Goal: Transaction & Acquisition: Purchase product/service

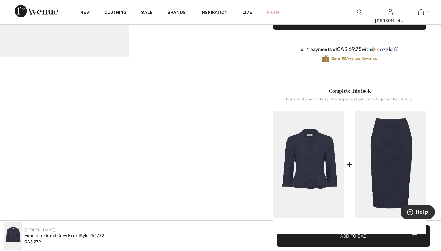
scroll to position [202, 0]
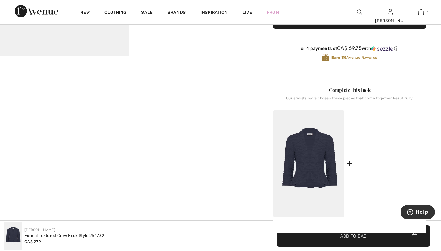
click at [383, 131] on img at bounding box center [390, 163] width 71 height 107
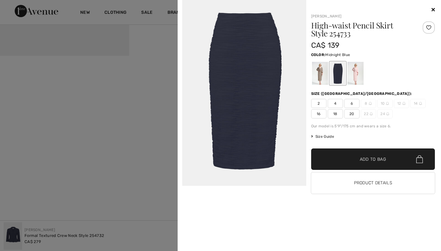
click at [155, 119] on div at bounding box center [220, 125] width 441 height 251
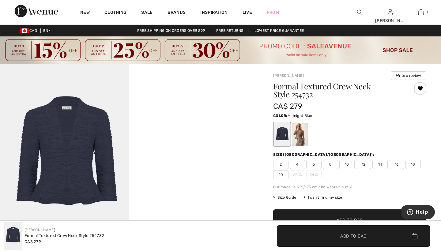
scroll to position [0, 0]
click at [332, 163] on span "8" at bounding box center [330, 164] width 15 height 9
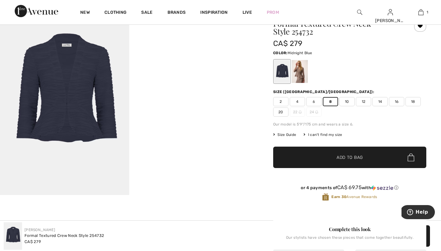
scroll to position [71, 0]
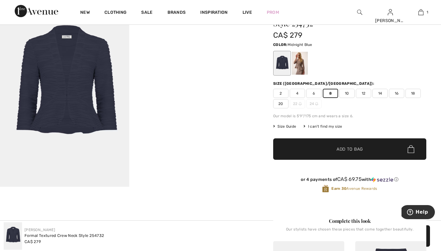
click at [342, 149] on span "Add to Bag" at bounding box center [350, 149] width 26 height 6
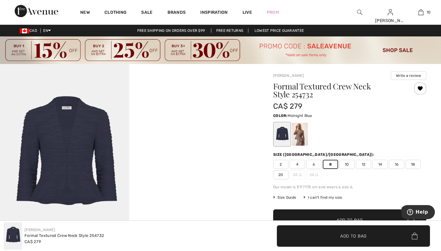
scroll to position [0, 0]
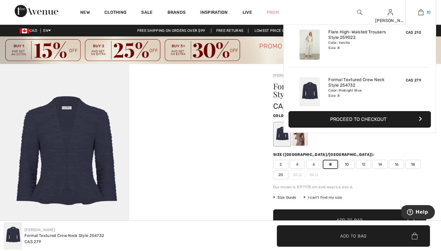
click at [418, 12] on img at bounding box center [420, 12] width 5 height 7
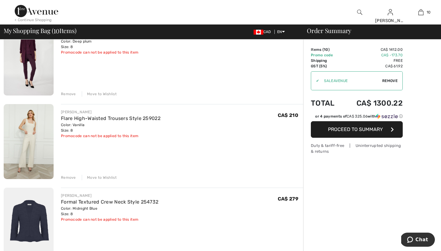
scroll to position [652, 0]
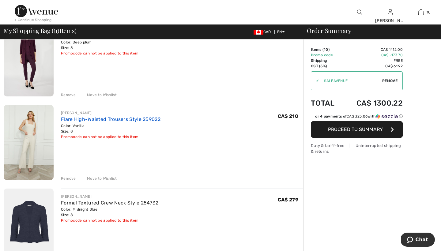
click at [86, 119] on link "Flare High-Waisted Trousers Style 259022" at bounding box center [111, 119] width 100 height 6
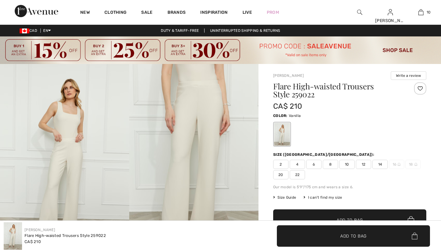
checkbox input "true"
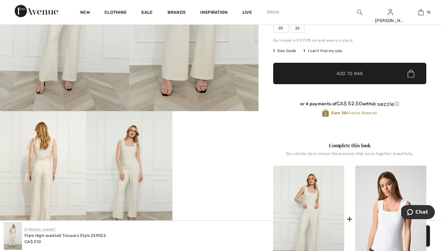
scroll to position [151, 0]
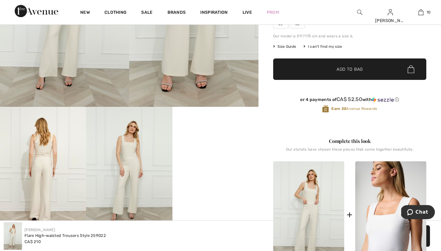
click at [380, 206] on img at bounding box center [390, 214] width 71 height 107
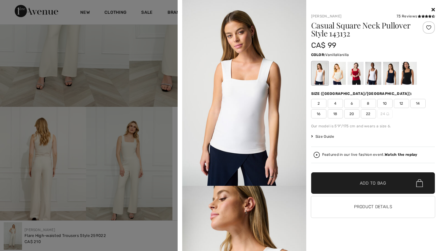
click at [319, 76] on div at bounding box center [320, 73] width 16 height 23
click at [368, 103] on span "8" at bounding box center [368, 103] width 15 height 9
click at [366, 182] on span "Add to Bag" at bounding box center [373, 183] width 26 height 6
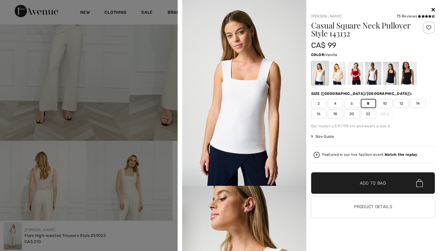
scroll to position [136, 0]
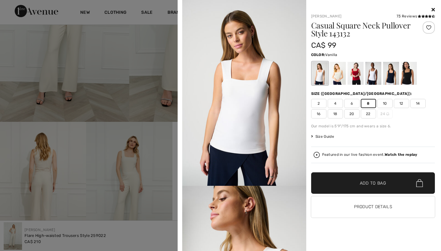
click at [128, 88] on div at bounding box center [220, 125] width 441 height 251
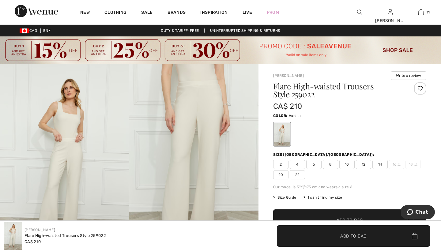
scroll to position [0, 0]
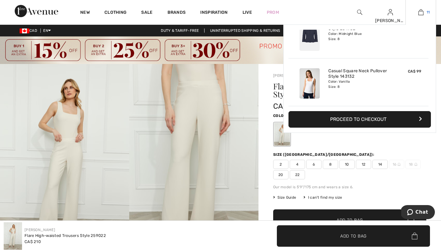
click at [423, 12] on img at bounding box center [420, 12] width 5 height 7
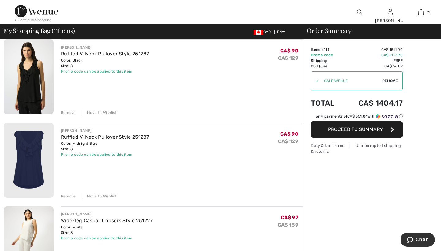
scroll to position [136, 0]
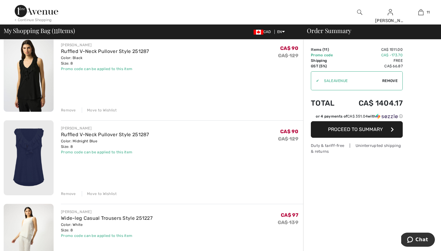
click at [69, 193] on div "Remove" at bounding box center [68, 194] width 15 height 6
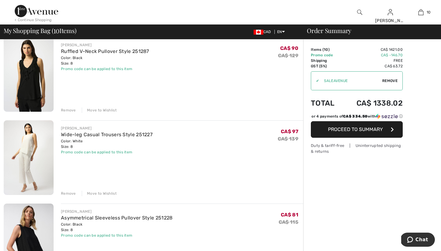
click at [67, 192] on div "Remove" at bounding box center [68, 194] width 15 height 6
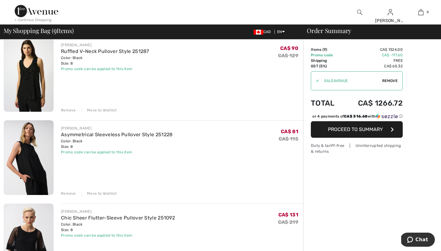
click at [68, 194] on div "Remove" at bounding box center [68, 194] width 15 height 6
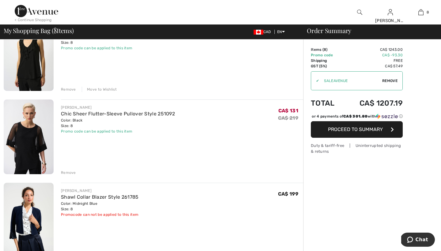
scroll to position [157, 0]
click at [67, 172] on div "Remove" at bounding box center [68, 172] width 15 height 6
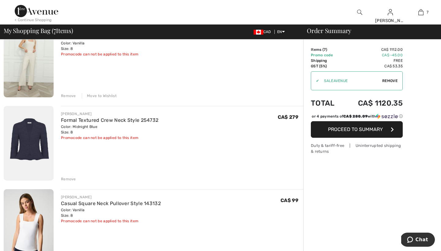
scroll to position [401, 0]
click at [70, 178] on div "Remove" at bounding box center [68, 179] width 15 height 6
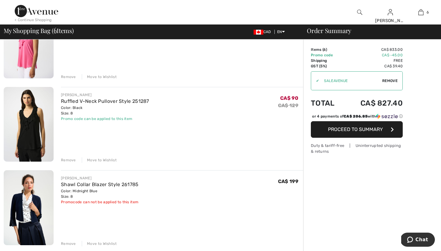
scroll to position [83, 0]
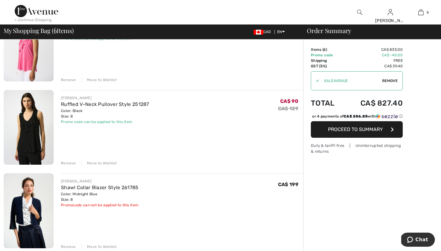
click at [70, 162] on div "Remove" at bounding box center [68, 163] width 15 height 6
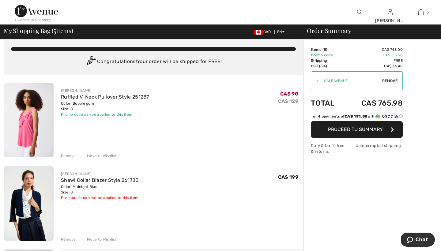
scroll to position [2, 0]
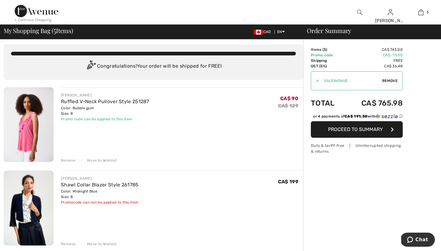
click at [71, 160] on div "Remove" at bounding box center [68, 161] width 15 height 6
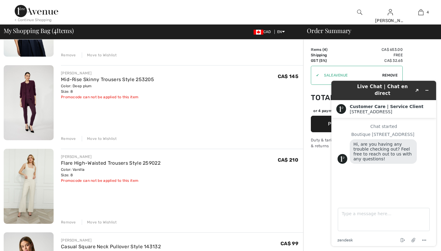
scroll to position [108, 0]
click at [84, 79] on link "Mid-Rise Skinny Trousers Style 253205" at bounding box center [107, 79] width 93 height 6
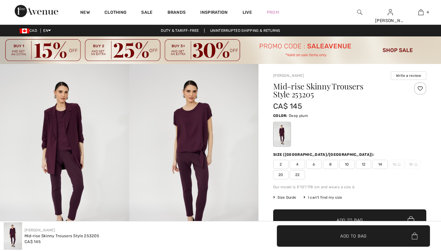
checkbox input "true"
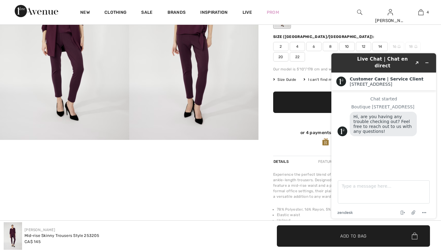
scroll to position [129, 0]
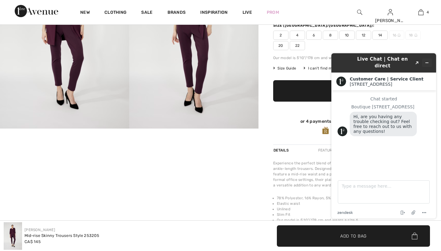
click at [425, 61] on icon "Minimize widget" at bounding box center [427, 63] width 4 height 4
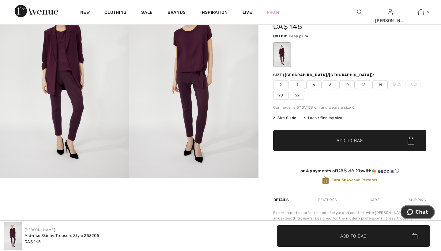
scroll to position [72, 0]
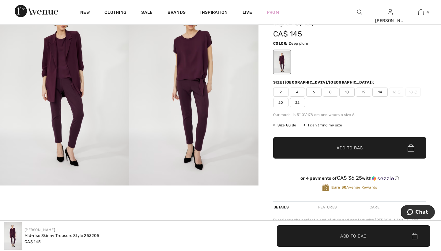
click at [143, 92] on img at bounding box center [193, 89] width 129 height 194
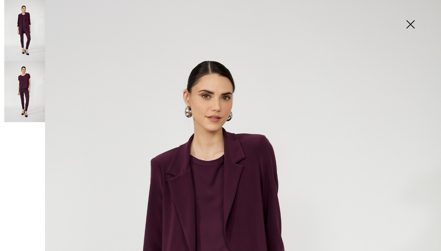
scroll to position [0, 0]
click at [410, 23] on img at bounding box center [410, 25] width 31 height 32
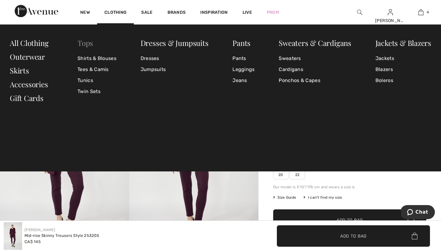
click at [86, 43] on link "Tops" at bounding box center [85, 43] width 16 height 10
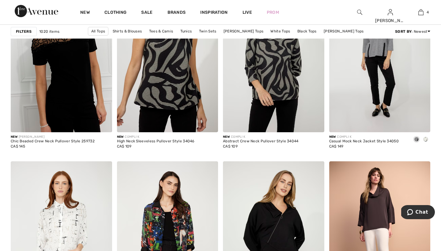
scroll to position [365, 0]
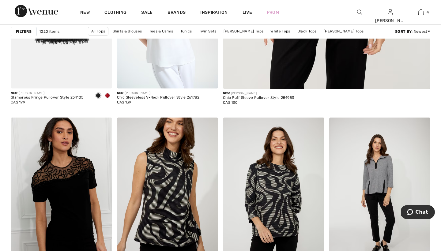
click at [360, 13] on img at bounding box center [359, 12] width 5 height 7
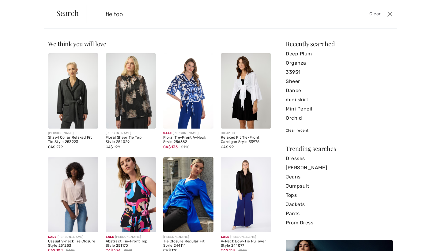
type input "tie top"
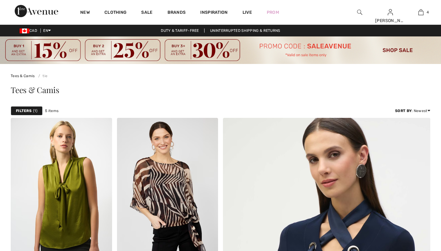
checkbox input "true"
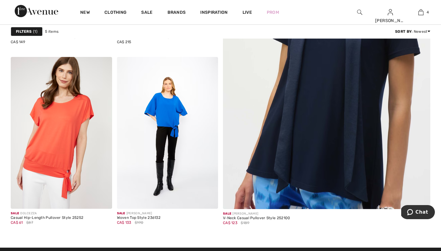
scroll to position [243, 0]
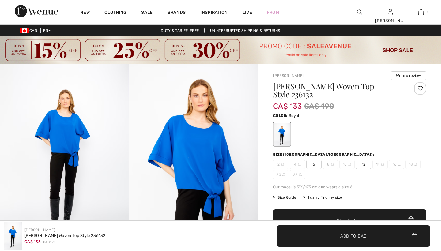
checkbox input "true"
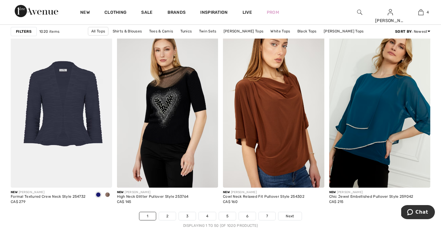
scroll to position [2665, 0]
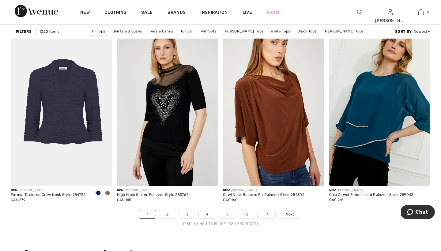
click at [167, 214] on link "2" at bounding box center [167, 214] width 17 height 8
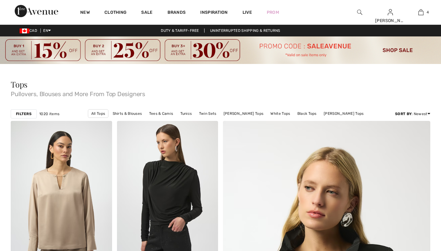
checkbox input "true"
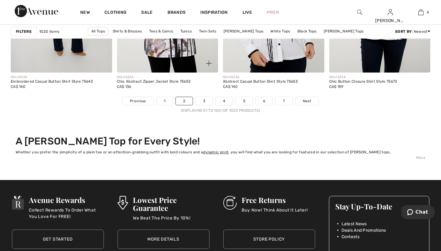
scroll to position [2796, 0]
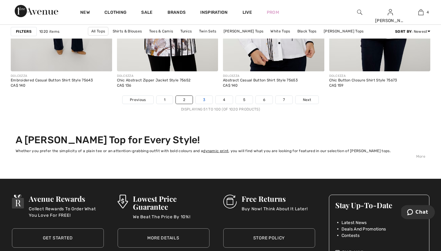
click at [203, 99] on link "3" at bounding box center [204, 100] width 17 height 8
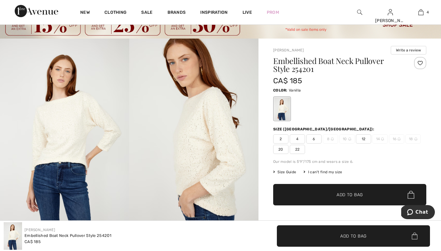
scroll to position [26, 0]
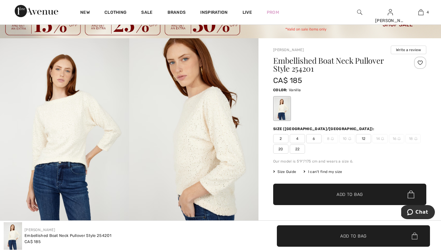
click at [317, 139] on span "6" at bounding box center [313, 138] width 15 height 9
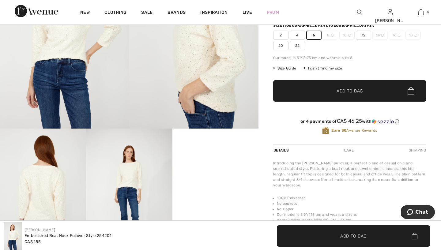
scroll to position [139, 0]
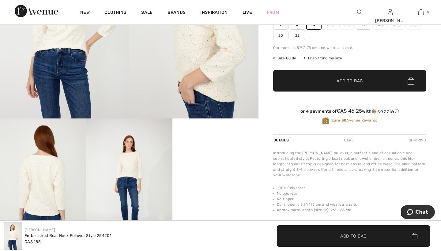
click at [342, 80] on span "Add to Bag" at bounding box center [350, 81] width 26 height 6
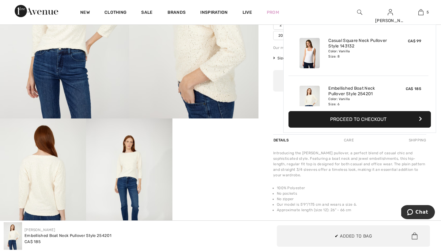
scroll to position [162, 0]
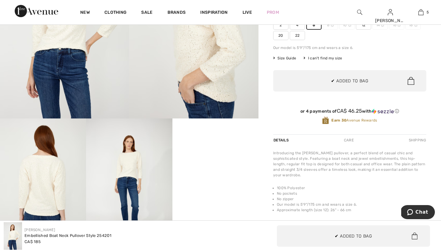
click at [256, 156] on div at bounding box center [129, 86] width 259 height 323
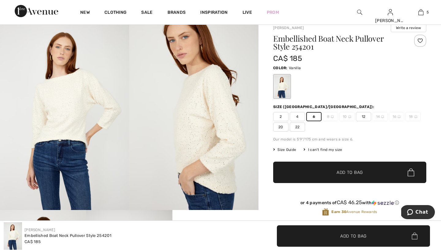
scroll to position [47, 0]
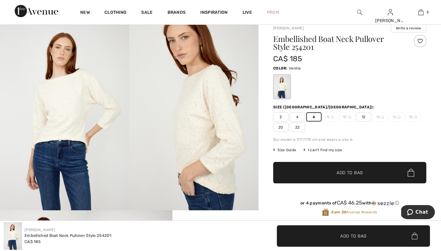
click at [290, 149] on span "Size Guide" at bounding box center [284, 150] width 23 height 6
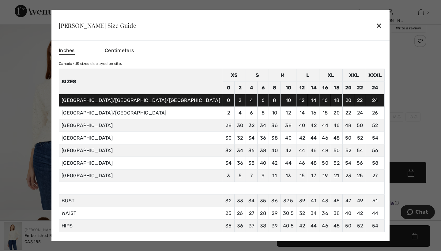
click at [376, 24] on div "✕" at bounding box center [379, 25] width 6 height 13
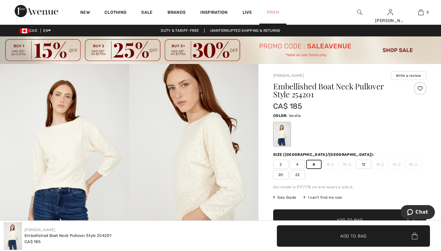
scroll to position [0, 0]
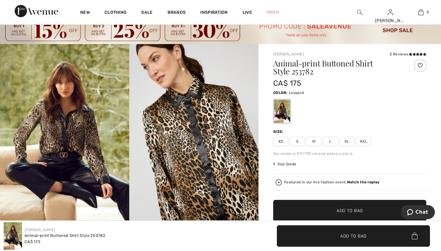
scroll to position [20, 0]
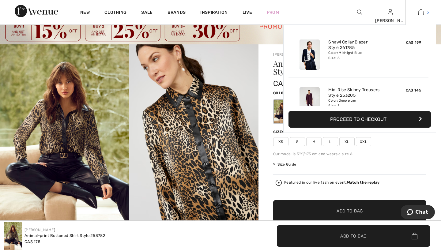
click at [421, 11] on img at bounding box center [420, 12] width 5 height 7
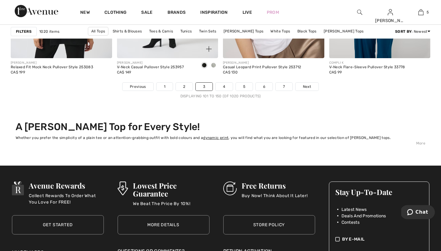
scroll to position [2767, 0]
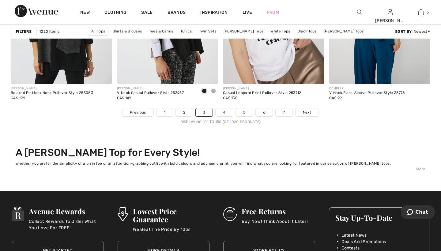
click at [225, 111] on link "4" at bounding box center [224, 112] width 17 height 8
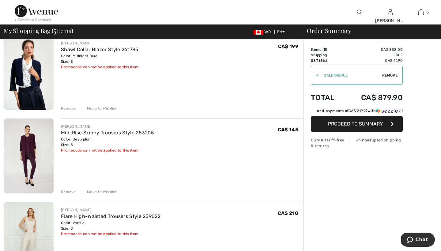
scroll to position [56, 0]
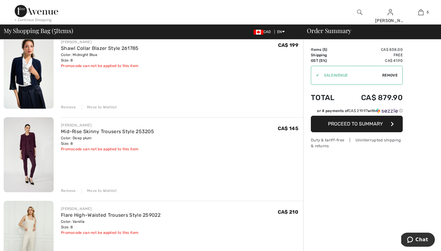
click at [71, 191] on div "Remove" at bounding box center [68, 191] width 15 height 6
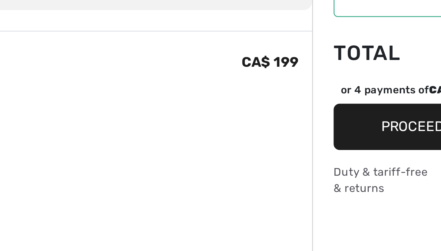
scroll to position [9, 0]
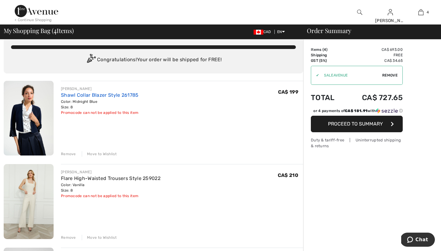
click at [74, 96] on link "Shawl Collar Blazer Style 261785" at bounding box center [100, 95] width 78 height 6
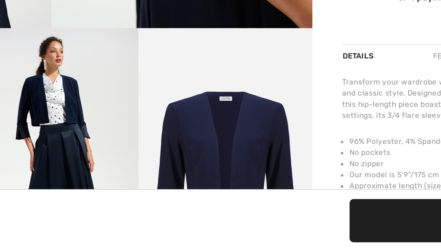
scroll to position [164, 0]
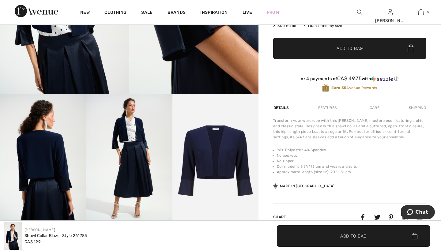
click at [48, 167] on img at bounding box center [43, 158] width 86 height 129
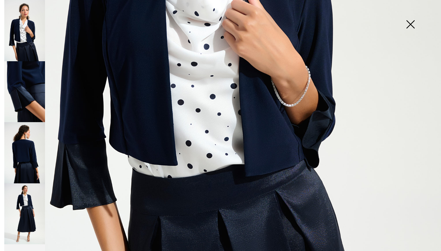
scroll to position [288, 0]
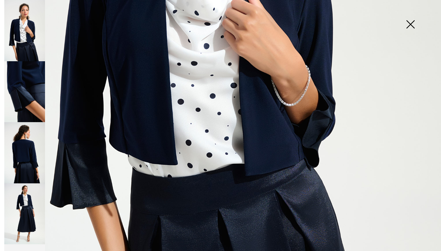
click at [26, 192] on img at bounding box center [24, 213] width 41 height 61
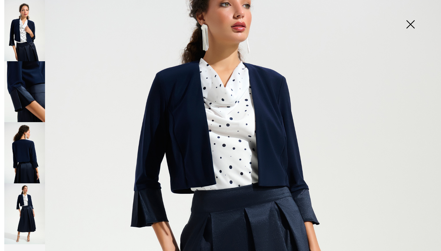
scroll to position [55, 0]
click at [410, 23] on img at bounding box center [410, 25] width 31 height 32
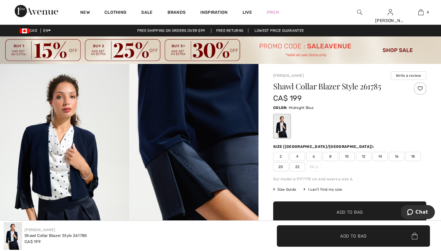
scroll to position [0, 0]
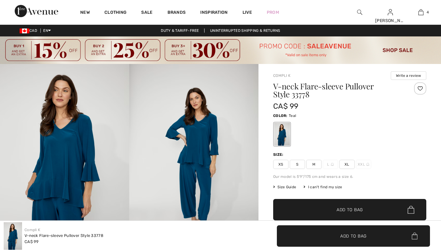
checkbox input "true"
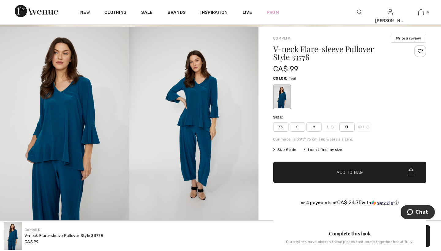
scroll to position [37, 0]
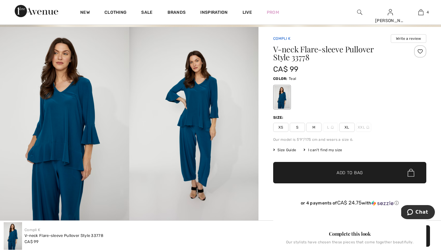
click at [280, 38] on link "Compli K" at bounding box center [281, 38] width 17 height 4
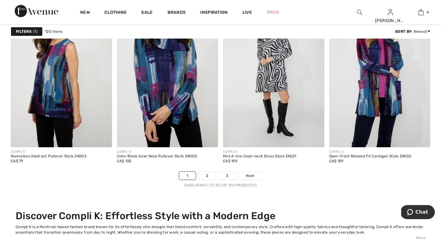
scroll to position [2917, 0]
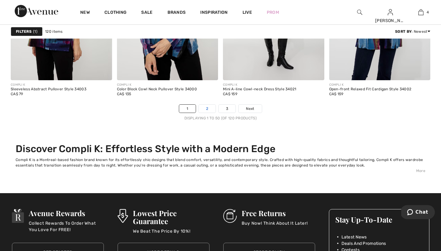
click at [208, 109] on link "2" at bounding box center [207, 109] width 17 height 8
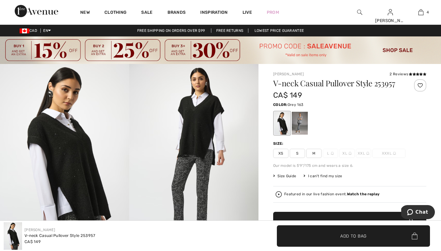
click at [299, 123] on div at bounding box center [300, 123] width 16 height 23
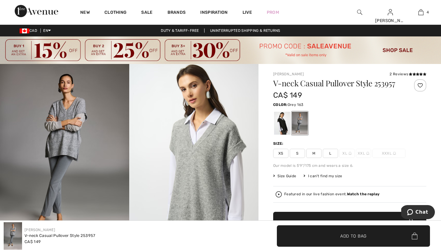
click at [75, 130] on img at bounding box center [64, 161] width 129 height 194
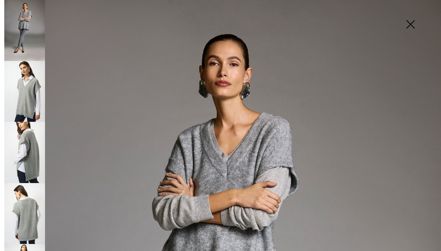
click at [411, 24] on img at bounding box center [410, 25] width 31 height 32
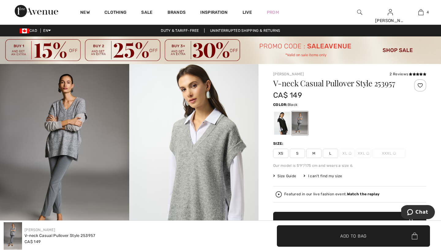
click at [283, 123] on div at bounding box center [282, 123] width 16 height 23
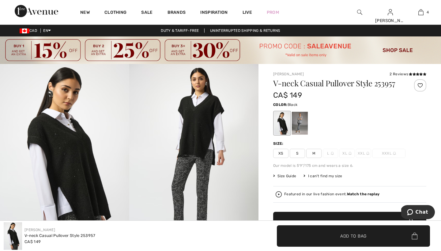
click at [158, 147] on img at bounding box center [193, 161] width 129 height 194
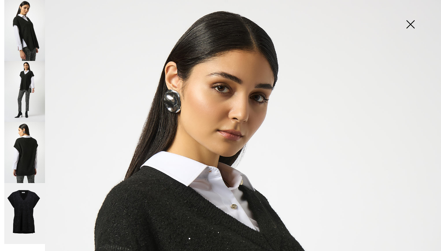
click at [28, 93] on img at bounding box center [24, 91] width 41 height 61
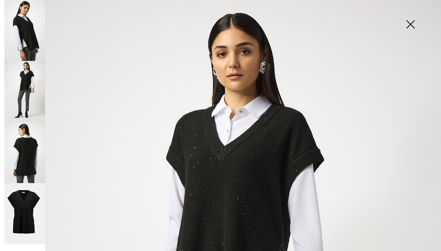
click at [411, 23] on img at bounding box center [410, 25] width 31 height 32
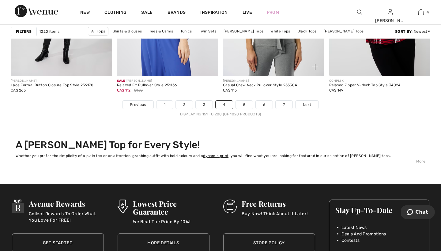
scroll to position [2772, 0]
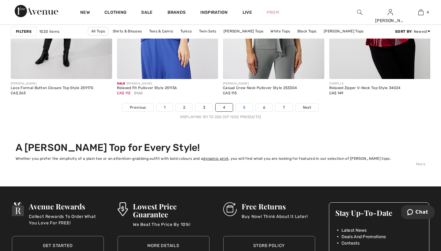
click at [244, 106] on link "5" at bounding box center [244, 108] width 17 height 8
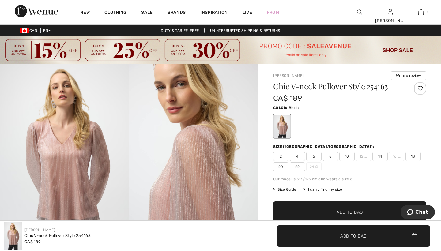
click at [331, 156] on span "8" at bounding box center [330, 156] width 15 height 9
click at [341, 211] on span "Add to Bag" at bounding box center [350, 212] width 26 height 6
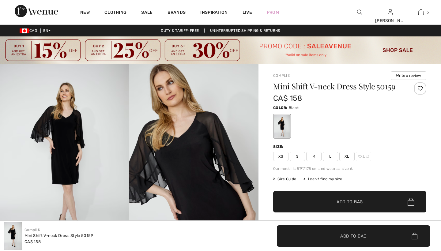
checkbox input "true"
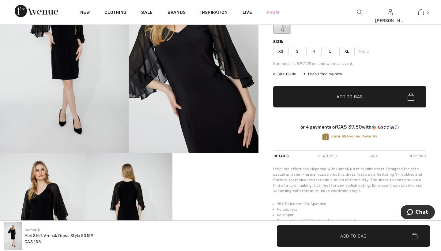
scroll to position [60, 0]
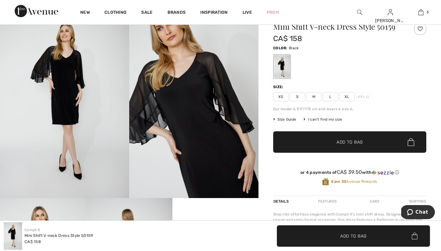
click at [313, 97] on span "M" at bounding box center [313, 96] width 15 height 9
click at [342, 141] on span "Add to Bag" at bounding box center [350, 142] width 26 height 6
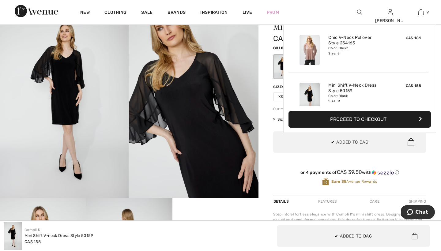
scroll to position [353, 0]
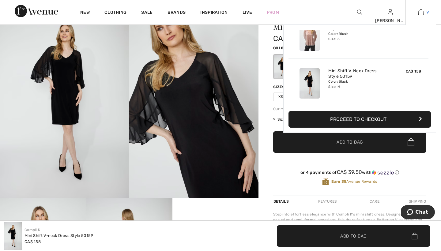
click at [421, 13] on img at bounding box center [420, 12] width 5 height 7
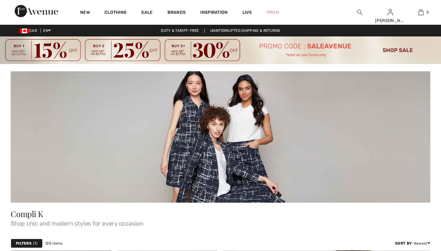
checkbox input "true"
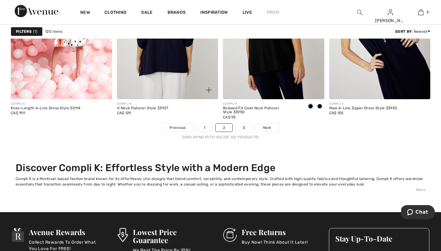
scroll to position [2953, 0]
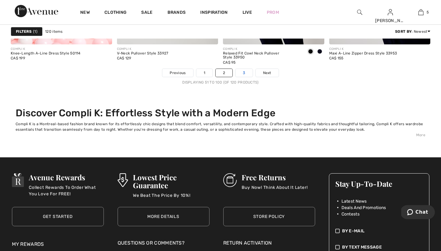
click at [245, 73] on link "3" at bounding box center [244, 73] width 17 height 8
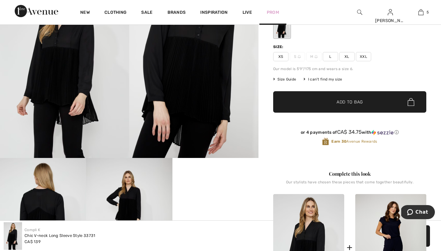
scroll to position [98, 0]
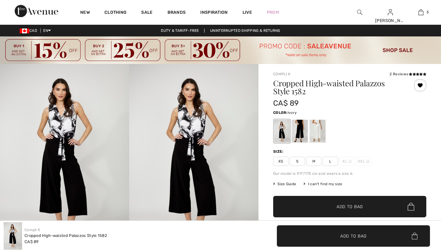
click at [317, 130] on div at bounding box center [318, 131] width 16 height 23
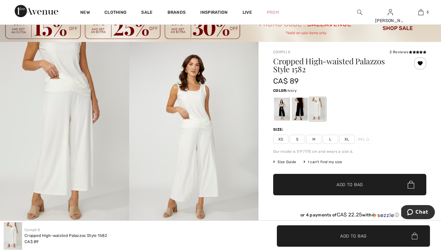
scroll to position [23, 0]
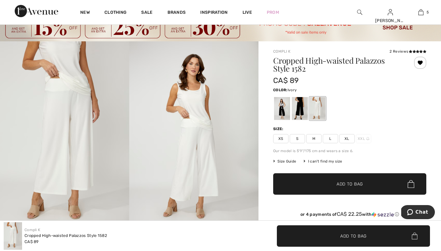
click at [315, 139] on span "M" at bounding box center [313, 138] width 15 height 9
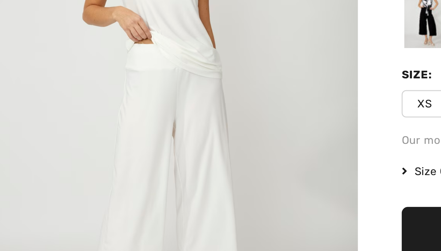
scroll to position [21, 0]
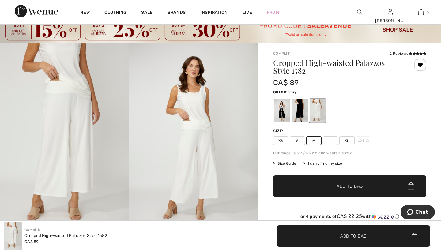
click at [342, 185] on span "Add to Bag" at bounding box center [350, 186] width 26 height 6
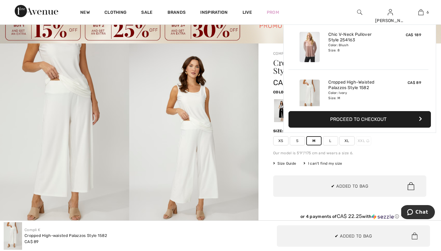
scroll to position [210, 0]
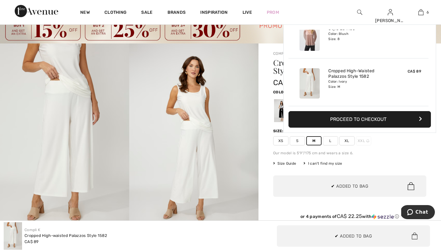
click at [264, 172] on div "Compli K 2 Reviews 2 Reviews Cropped High-waisted Palazzos Style 1582 CA$ 89 Co…" at bounding box center [350, 226] width 183 height 366
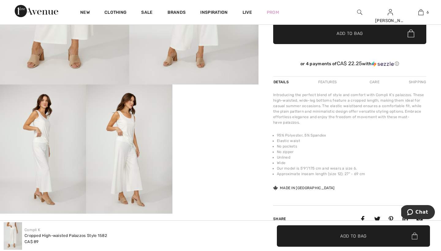
scroll to position [165, 0]
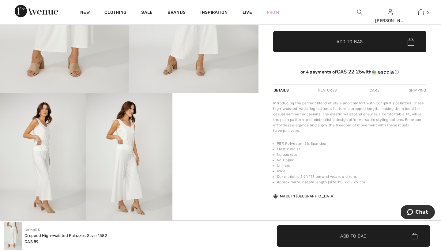
click at [265, 170] on div "Compli K 2 Reviews 2 Reviews Cropped High-waisted Palazzos Style 1582 CA$ 89 Co…" at bounding box center [350, 82] width 183 height 366
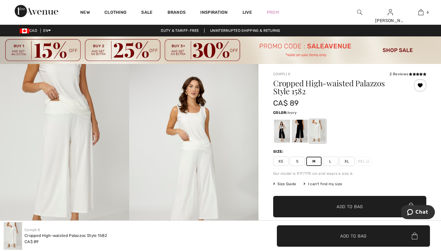
scroll to position [0, 0]
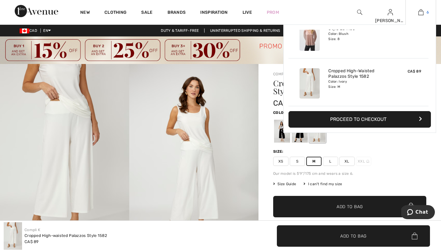
click at [419, 12] on img at bounding box center [420, 12] width 5 height 7
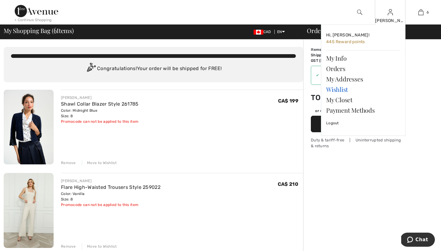
click at [336, 90] on link "Wishlist" at bounding box center [363, 89] width 74 height 10
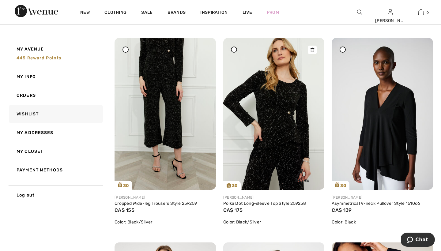
scroll to position [68, 0]
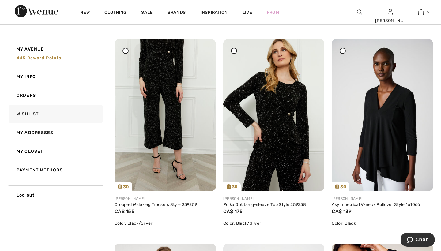
click at [234, 49] on div at bounding box center [234, 51] width 6 height 6
click at [126, 50] on icon at bounding box center [125, 50] width 2 height 2
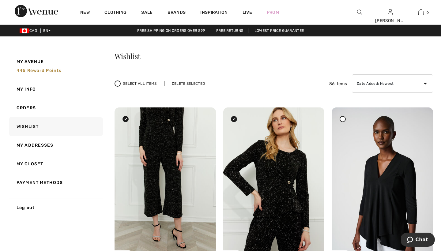
scroll to position [0, 0]
click at [193, 83] on div "Delete Selected" at bounding box center [188, 84] width 48 height 6
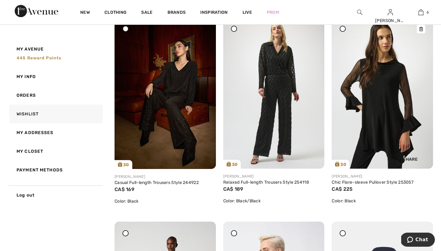
scroll to position [1306, 0]
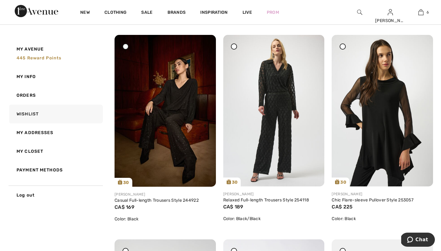
click at [342, 47] on icon at bounding box center [343, 46] width 2 height 2
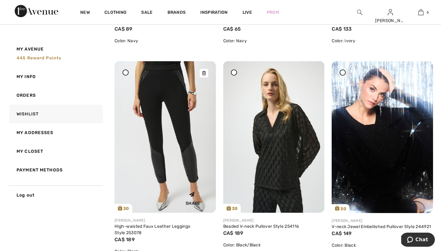
scroll to position [1068, 0]
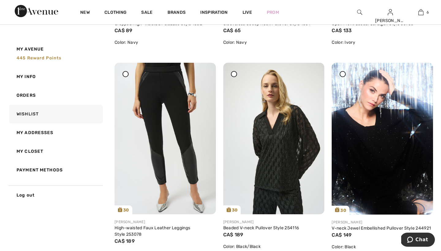
click at [125, 75] on icon at bounding box center [125, 74] width 2 height 2
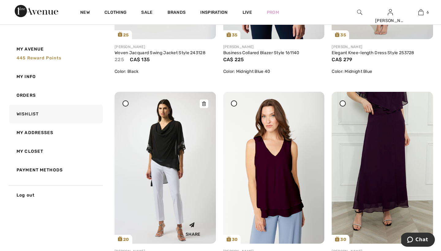
scroll to position [2476, 0]
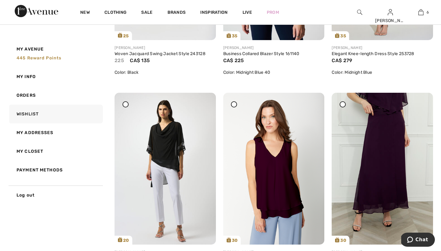
click at [126, 106] on icon at bounding box center [125, 104] width 2 height 2
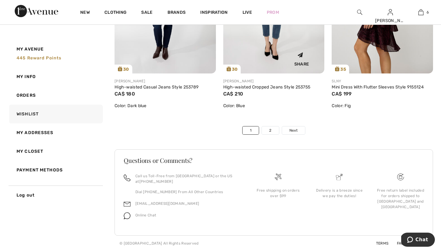
scroll to position [3267, 0]
click at [271, 130] on link "2" at bounding box center [270, 130] width 17 height 8
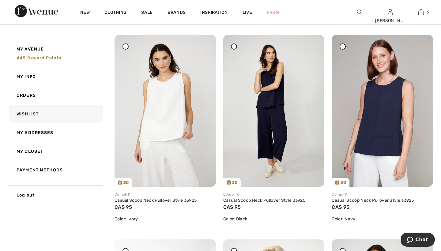
scroll to position [1295, 0]
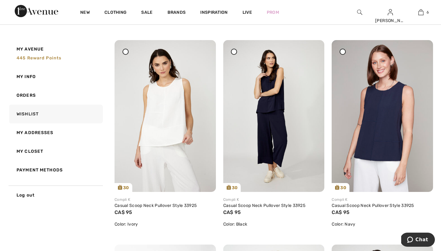
click at [342, 51] on icon at bounding box center [343, 52] width 2 height 2
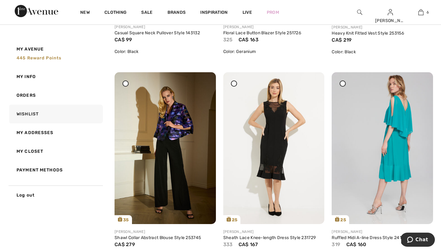
scroll to position [1879, 0]
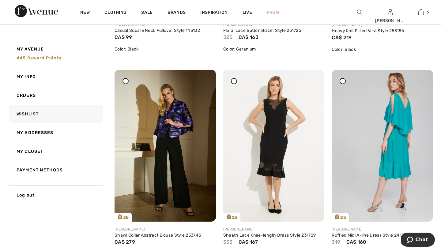
click at [343, 81] on icon at bounding box center [343, 81] width 2 height 2
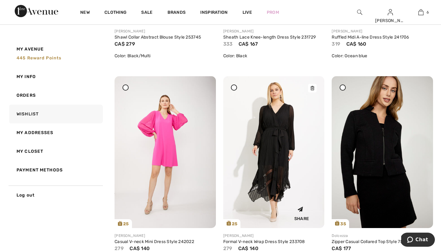
scroll to position [2074, 0]
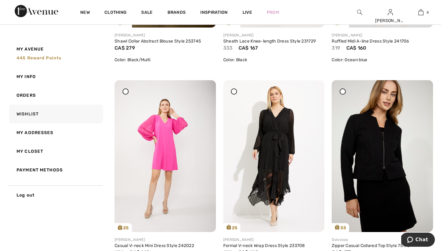
click at [343, 90] on div at bounding box center [343, 92] width 6 height 6
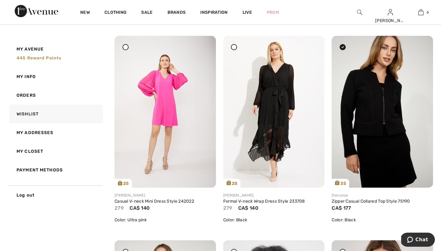
scroll to position [2118, 0]
click at [234, 47] on icon at bounding box center [234, 47] width 2 height 2
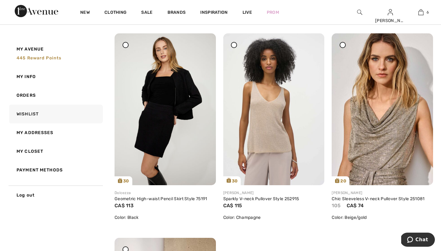
scroll to position [2325, 0]
click at [345, 45] on div at bounding box center [343, 45] width 6 height 6
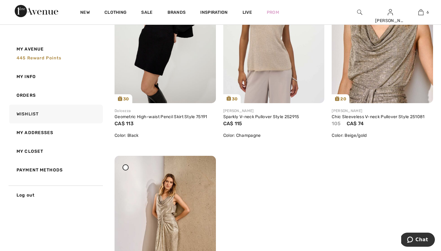
scroll to position [2407, 0]
click at [125, 168] on icon at bounding box center [125, 167] width 2 height 2
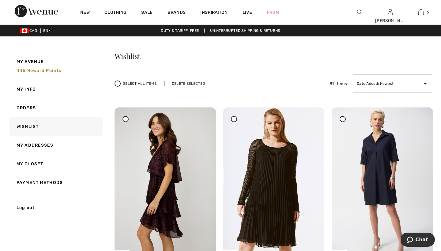
scroll to position [0, 0]
click at [191, 82] on div "Delete Selected" at bounding box center [188, 84] width 48 height 6
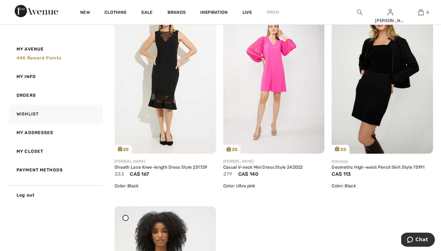
scroll to position [1946, 0]
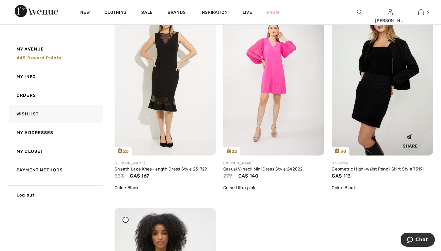
click at [374, 88] on img at bounding box center [382, 80] width 101 height 152
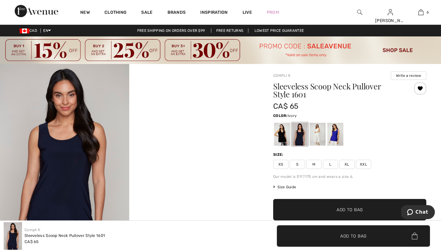
click at [319, 135] on div at bounding box center [318, 134] width 16 height 23
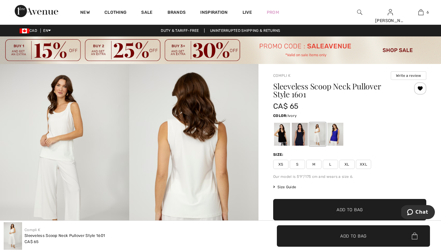
click at [313, 165] on span "M" at bounding box center [313, 164] width 15 height 9
click at [342, 209] on span "Add to Bag" at bounding box center [350, 210] width 26 height 6
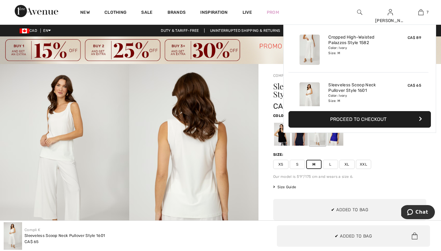
scroll to position [258, 0]
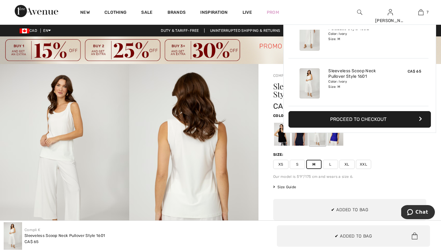
click at [384, 148] on div "Sleeveless Scoop Neck Pullover Style 1601 CA$ 65 Color: Ivory Size: XS S M L XL…" at bounding box center [349, 167] width 153 height 170
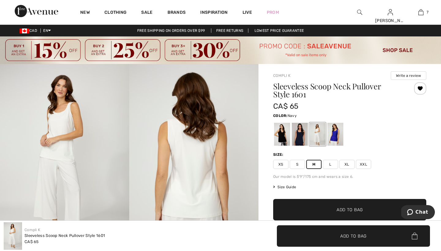
click at [301, 136] on div at bounding box center [300, 134] width 16 height 23
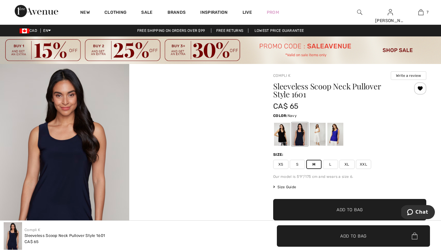
click at [342, 208] on span "Add to Bag" at bounding box center [350, 210] width 26 height 6
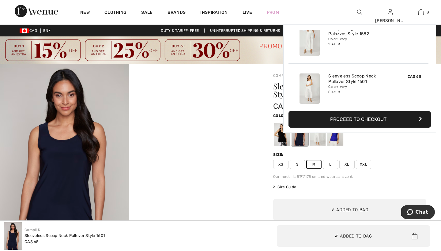
scroll to position [306, 0]
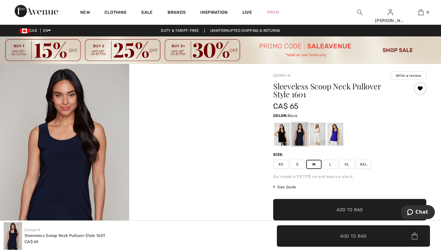
click at [283, 133] on div at bounding box center [282, 134] width 16 height 23
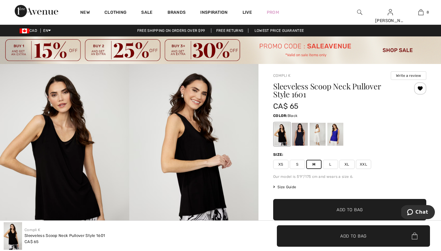
click at [344, 208] on span "Add to Bag" at bounding box center [350, 210] width 26 height 6
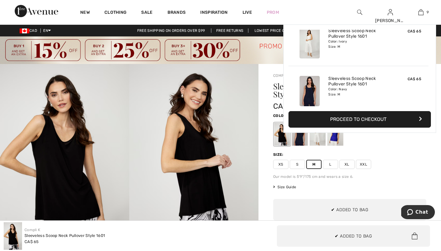
scroll to position [353, 0]
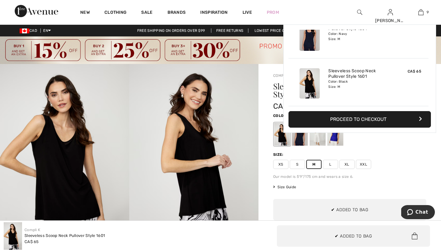
click at [383, 141] on div at bounding box center [349, 134] width 153 height 25
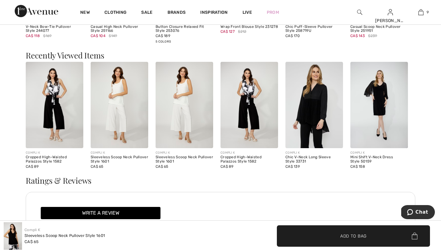
scroll to position [615, 0]
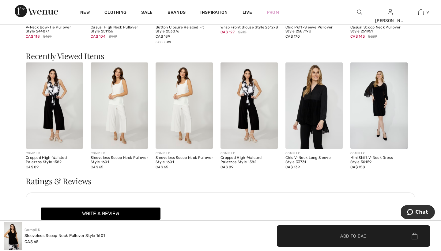
click at [244, 107] on img at bounding box center [250, 105] width 58 height 86
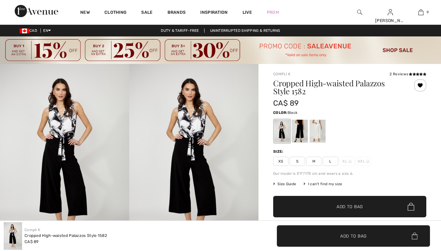
checkbox input "true"
click at [314, 160] on span "M" at bounding box center [313, 161] width 15 height 9
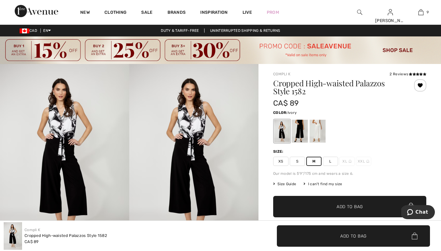
click at [317, 128] on div at bounding box center [318, 131] width 16 height 23
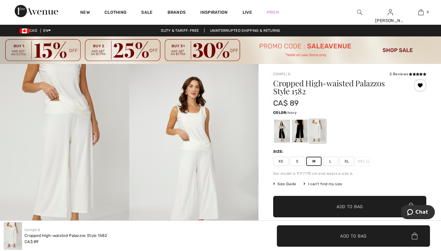
click at [341, 205] on span "Add to Bag" at bounding box center [350, 207] width 26 height 6
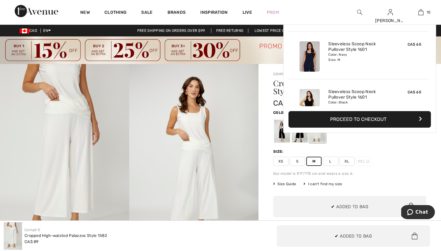
scroll to position [401, 0]
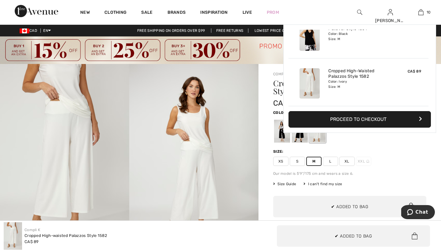
click at [297, 161] on span "S" at bounding box center [297, 161] width 15 height 9
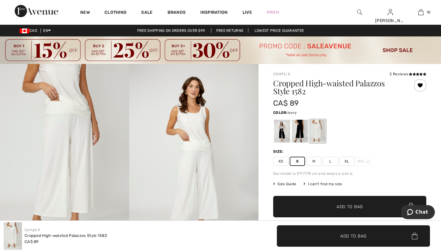
click at [314, 160] on span "M" at bounding box center [313, 161] width 15 height 9
click at [299, 127] on div at bounding box center [300, 131] width 16 height 23
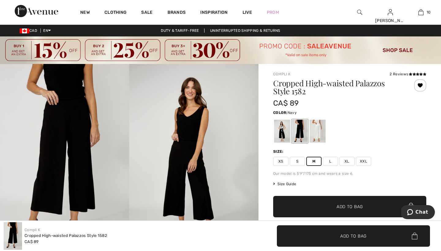
click at [341, 206] on span "Add to Bag" at bounding box center [350, 207] width 26 height 6
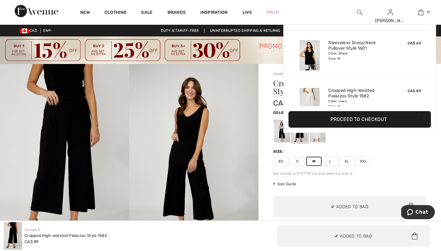
scroll to position [449, 0]
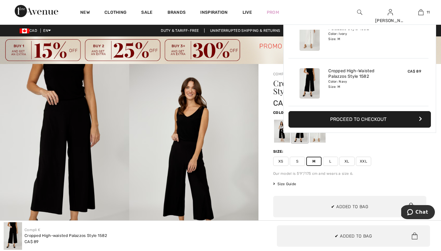
click at [280, 136] on div at bounding box center [282, 131] width 16 height 23
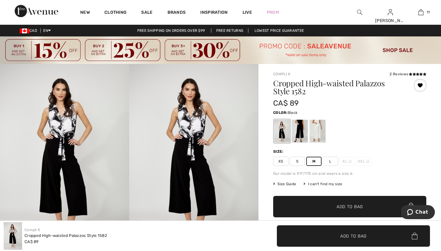
click at [341, 206] on span "Add to Bag" at bounding box center [350, 207] width 26 height 6
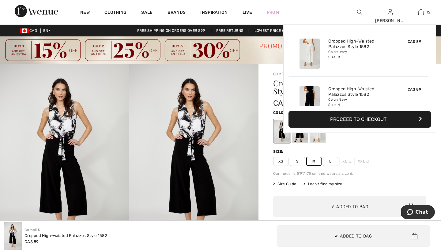
scroll to position [497, 0]
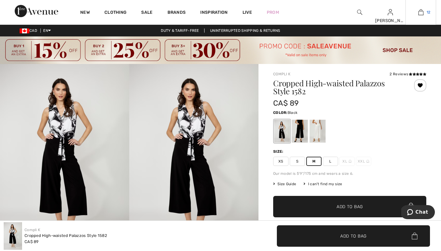
click at [422, 12] on img at bounding box center [420, 12] width 5 height 7
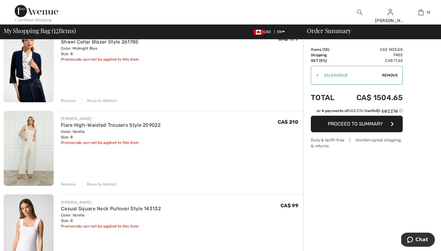
scroll to position [62, 0]
click at [98, 184] on div "Move to Wishlist" at bounding box center [99, 184] width 35 height 6
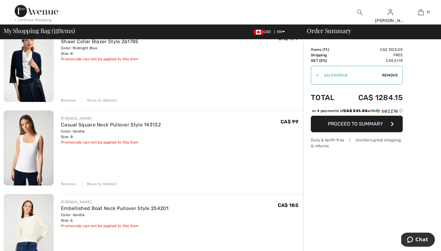
click at [98, 184] on div "Move to Wishlist" at bounding box center [99, 184] width 35 height 6
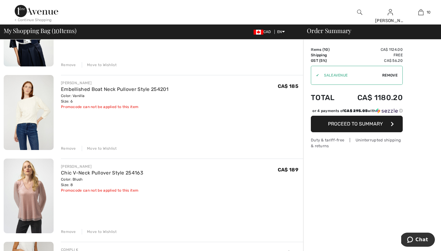
scroll to position [114, 0]
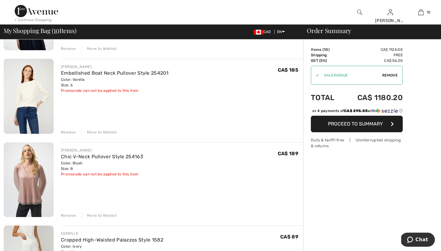
click at [72, 215] on div "Remove" at bounding box center [68, 216] width 15 height 6
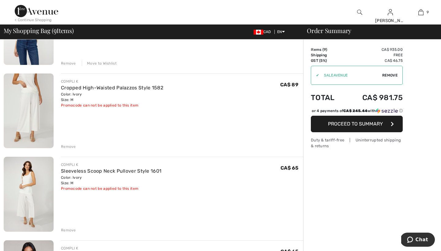
scroll to position [176, 0]
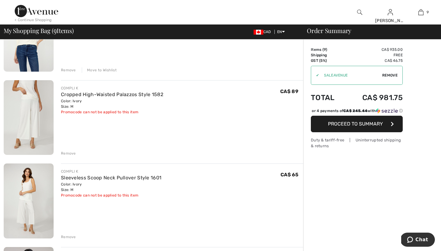
click at [67, 154] on div "Remove" at bounding box center [68, 154] width 15 height 6
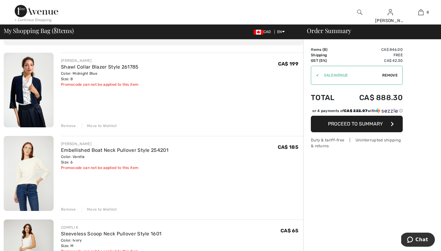
scroll to position [37, 0]
click at [107, 126] on div "Move to Wishlist" at bounding box center [99, 126] width 35 height 6
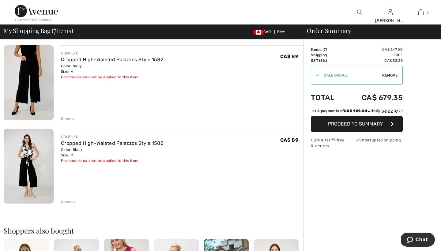
scroll to position [464, 0]
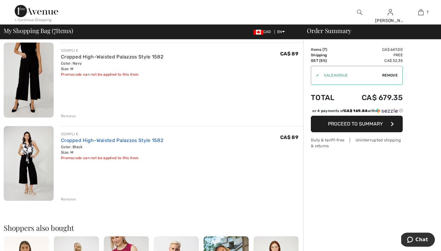
click at [115, 140] on link "Cropped High-Waisted Palazzos Style 1582" at bounding box center [112, 141] width 102 height 6
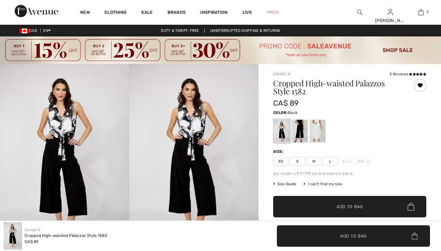
checkbox input "true"
click at [413, 74] on icon at bounding box center [414, 74] width 3 height 3
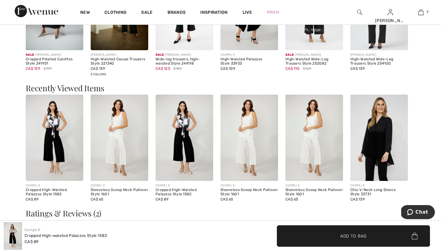
scroll to position [700, 0]
click at [380, 128] on img at bounding box center [379, 137] width 58 height 86
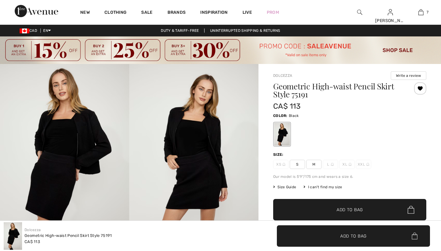
checkbox input "true"
click at [314, 162] on span "M" at bounding box center [313, 164] width 15 height 9
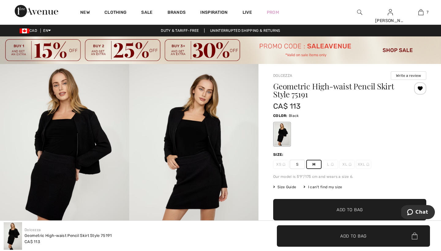
click at [343, 209] on span "Add to Bag" at bounding box center [350, 210] width 26 height 6
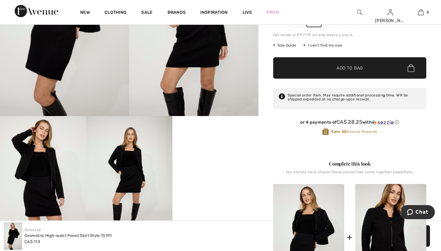
scroll to position [149, 0]
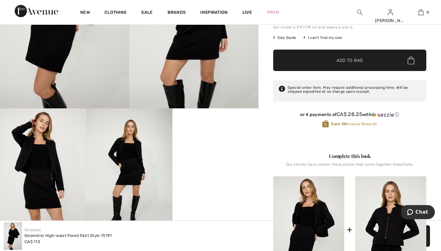
click at [383, 207] on img at bounding box center [390, 229] width 71 height 107
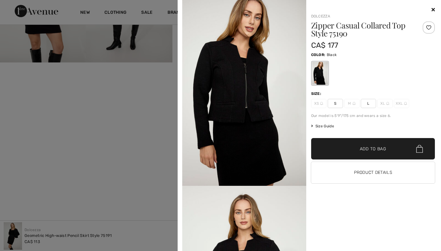
scroll to position [0, 0]
click at [434, 7] on icon at bounding box center [433, 9] width 3 height 5
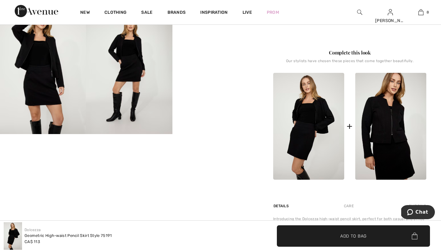
scroll to position [251, 0]
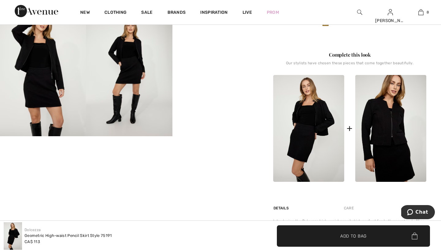
click at [219, 50] on video "Your browser does not support the video tag." at bounding box center [215, 28] width 86 height 43
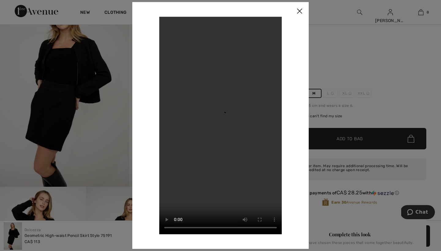
scroll to position [25, 0]
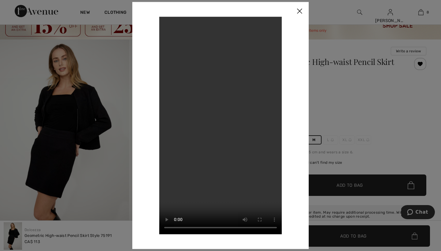
click at [300, 10] on img at bounding box center [299, 11] width 18 height 19
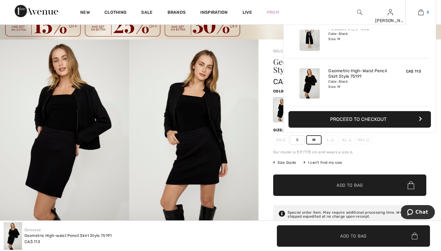
click at [419, 13] on img at bounding box center [420, 12] width 5 height 7
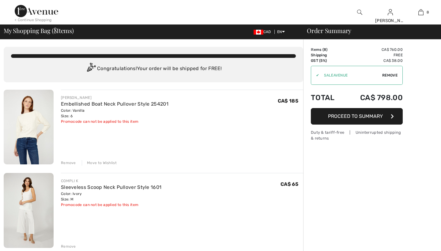
checkbox input "true"
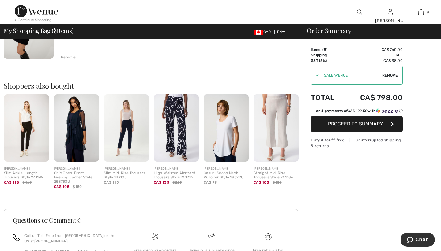
scroll to position [688, 0]
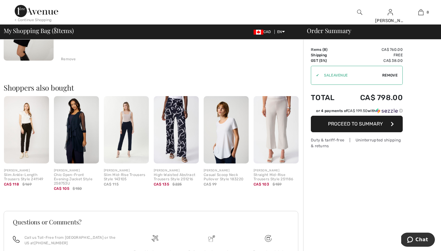
click at [274, 110] on img at bounding box center [276, 129] width 45 height 67
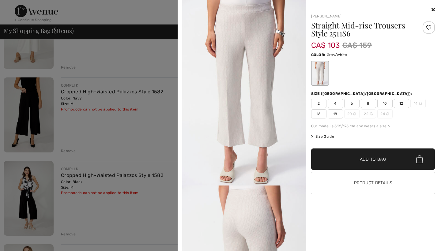
scroll to position [426, 0]
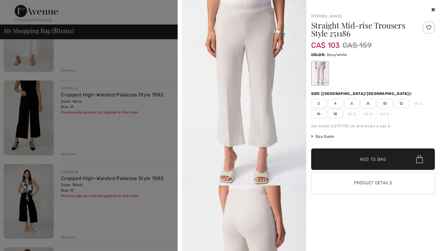
click at [360, 181] on button "Product Details" at bounding box center [373, 182] width 124 height 21
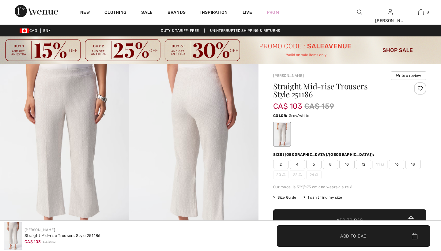
checkbox input "true"
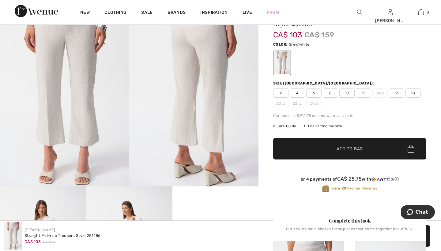
scroll to position [71, 0]
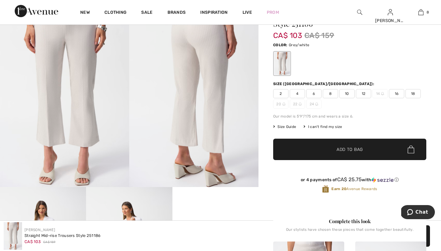
click at [330, 93] on span "8" at bounding box center [330, 93] width 15 height 9
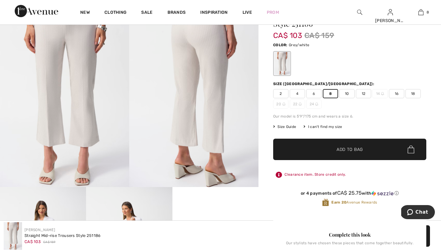
click at [341, 148] on span "Add to Bag" at bounding box center [350, 149] width 26 height 6
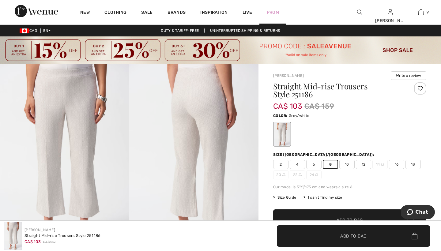
scroll to position [0, 0]
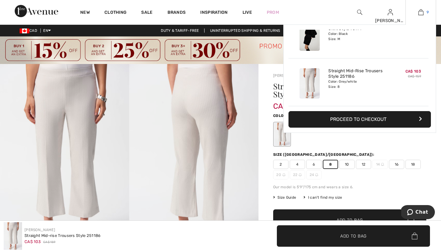
click at [419, 12] on img at bounding box center [420, 12] width 5 height 7
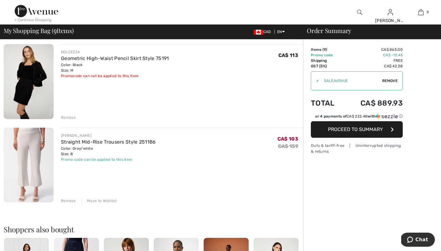
scroll to position [633, 0]
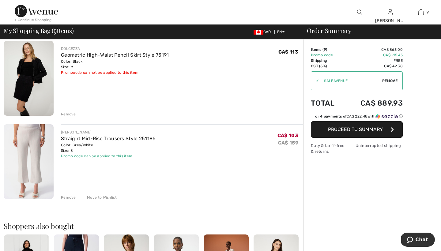
click at [69, 197] on div "Remove" at bounding box center [68, 198] width 15 height 6
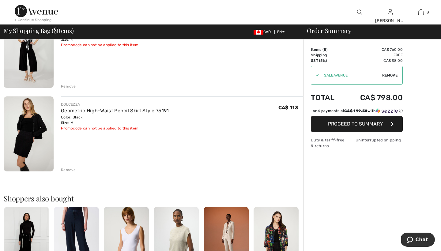
scroll to position [576, 0]
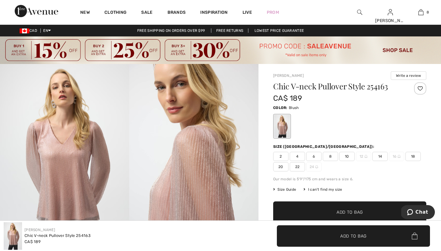
click at [331, 157] on span "8" at bounding box center [330, 156] width 15 height 9
click at [341, 211] on span "Add to Bag" at bounding box center [350, 212] width 26 height 6
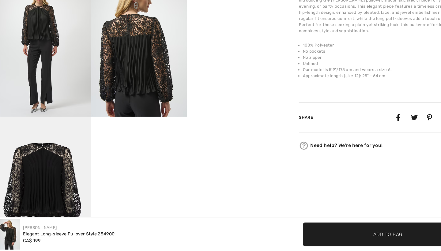
scroll to position [257, 0]
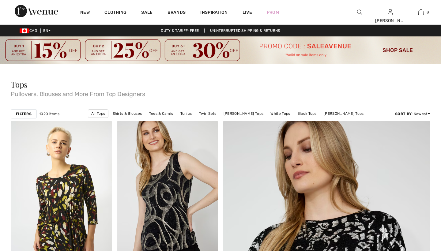
checkbox input "true"
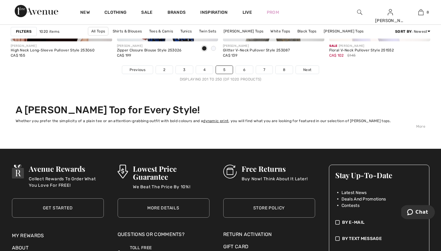
scroll to position [2811, 0]
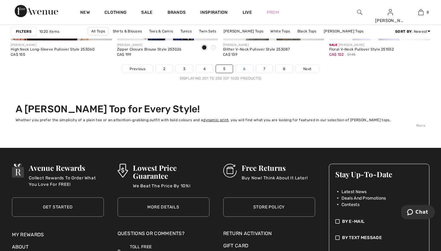
click at [244, 68] on link "6" at bounding box center [244, 69] width 17 height 8
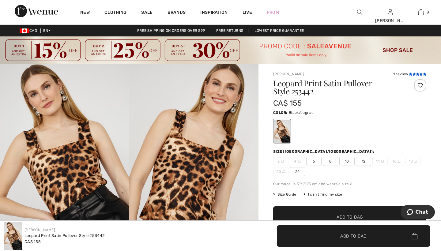
click at [413, 74] on icon at bounding box center [414, 74] width 3 height 3
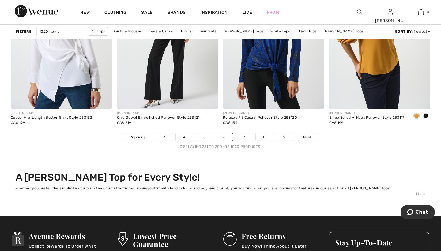
scroll to position [2755, 0]
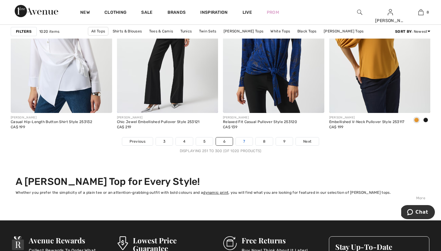
click at [246, 139] on link "7" at bounding box center [244, 142] width 17 height 8
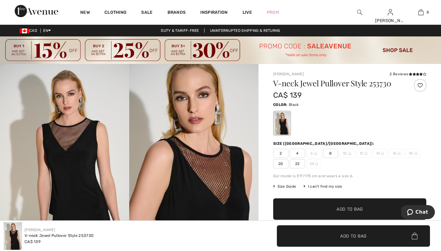
click at [330, 154] on span "8" at bounding box center [330, 153] width 15 height 9
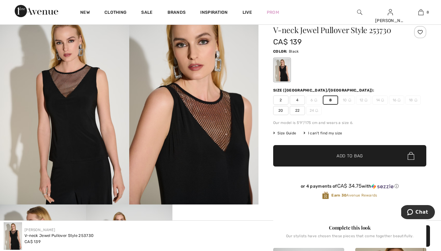
scroll to position [49, 0]
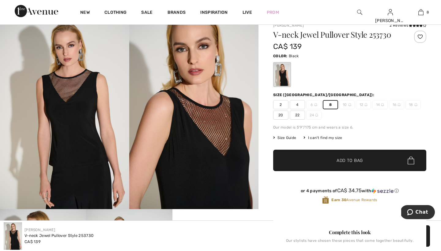
click at [349, 159] on span "Add to Bag" at bounding box center [350, 160] width 26 height 6
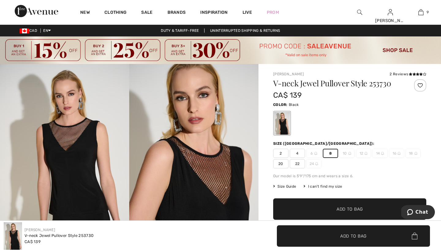
scroll to position [0, 0]
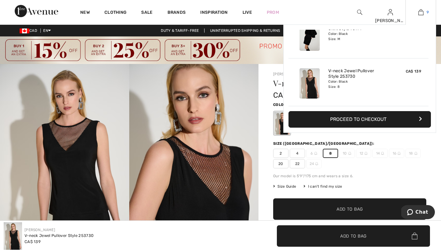
click at [422, 11] on img at bounding box center [420, 12] width 5 height 7
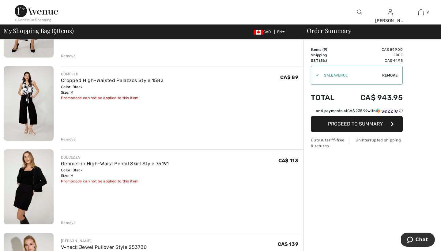
scroll to position [537, 0]
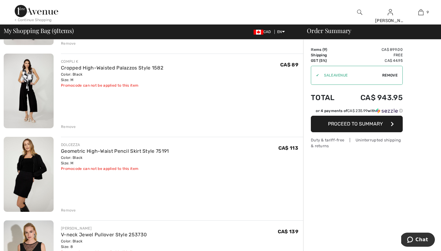
click at [70, 210] on div "Remove" at bounding box center [68, 211] width 15 height 6
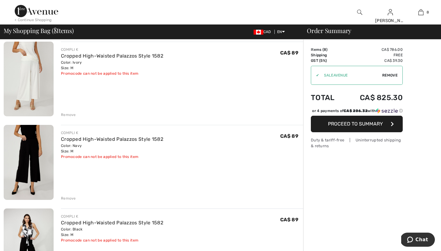
scroll to position [383, 0]
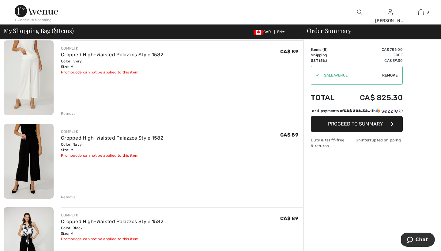
click at [68, 197] on div "Remove" at bounding box center [68, 197] width 15 height 6
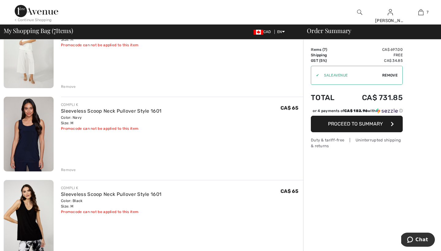
scroll to position [158, 0]
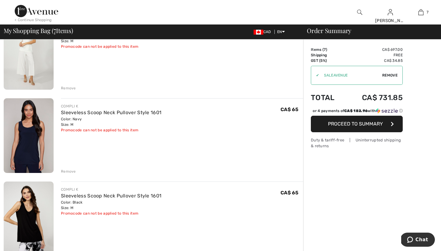
click at [69, 171] on div "Remove" at bounding box center [68, 172] width 15 height 6
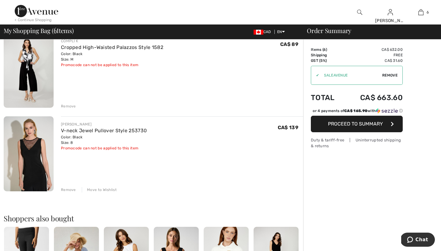
scroll to position [406, 0]
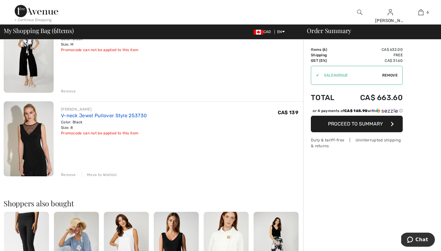
click at [81, 116] on link "V-neck Jewel Pullover Style 253730" at bounding box center [104, 116] width 86 height 6
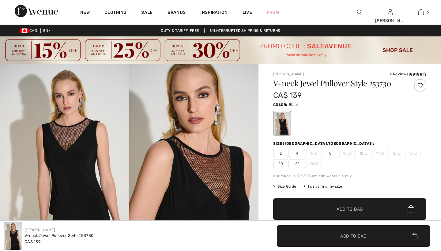
checkbox input "true"
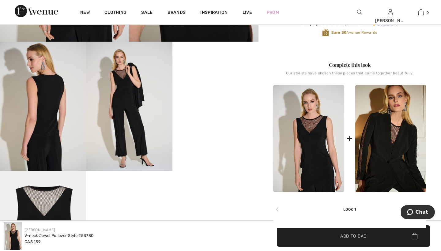
scroll to position [217, 0]
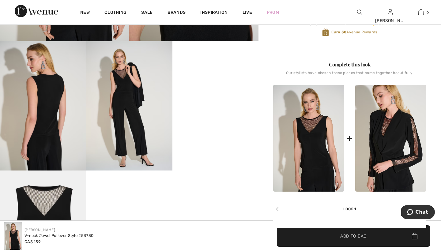
click at [381, 142] on img at bounding box center [390, 138] width 71 height 107
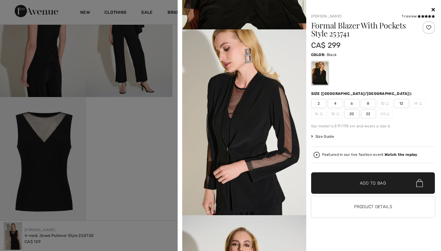
scroll to position [154, 0]
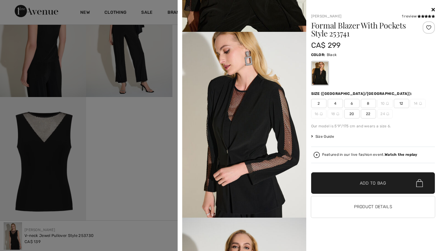
click at [369, 103] on span "8" at bounding box center [368, 103] width 15 height 9
click at [366, 182] on span "Add to Bag" at bounding box center [373, 183] width 26 height 6
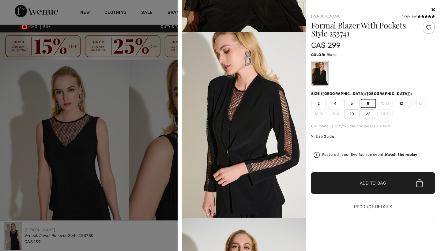
scroll to position [0, 0]
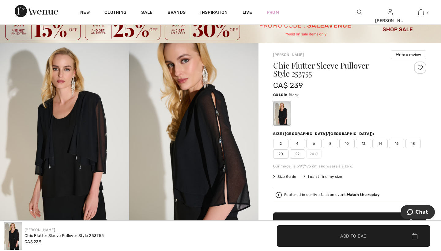
scroll to position [20, 0]
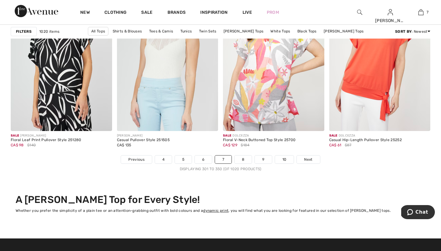
scroll to position [2720, 0]
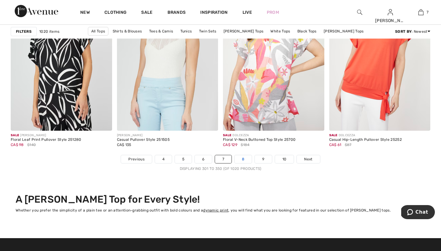
click at [245, 159] on link "8" at bounding box center [243, 159] width 17 height 8
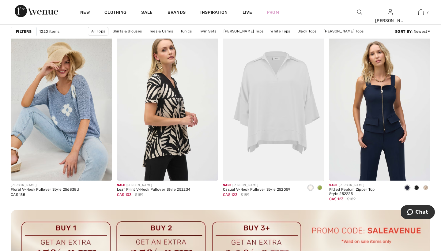
scroll to position [624, 0]
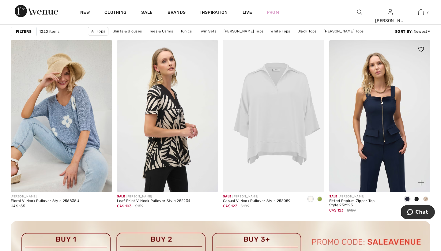
click at [426, 200] on span at bounding box center [425, 199] width 5 height 5
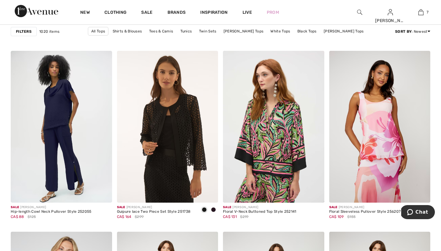
scroll to position [881, 0]
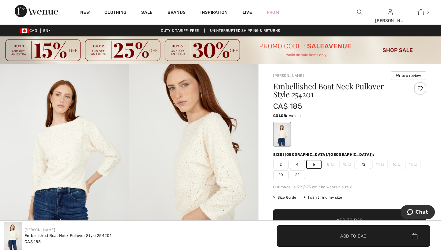
scroll to position [162, 0]
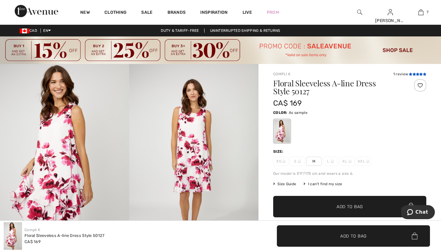
click at [413, 74] on icon at bounding box center [414, 74] width 3 height 3
click at [314, 161] on span "M" at bounding box center [313, 161] width 15 height 9
click at [339, 206] on span "Add to Bag" at bounding box center [350, 207] width 26 height 6
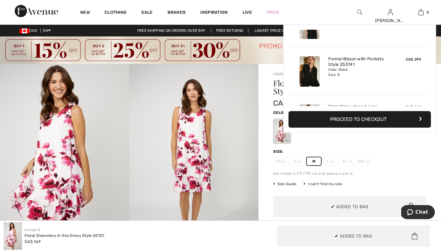
scroll to position [306, 0]
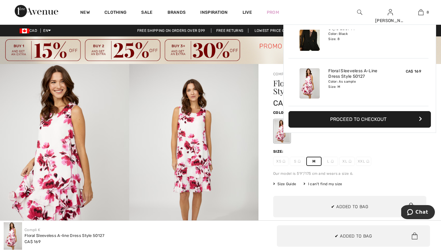
click at [264, 147] on div "Compli K 1 review 1 review Floral Sleeveless A-line Dress Style 50127 CA$ 169 C…" at bounding box center [350, 241] width 183 height 355
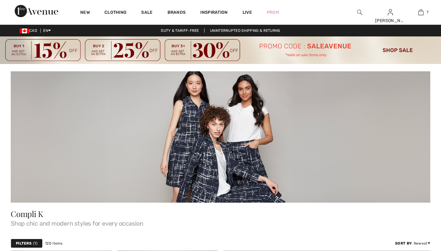
checkbox input "true"
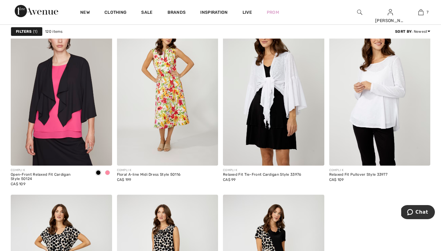
scroll to position [1030, 0]
click at [108, 173] on span at bounding box center [107, 172] width 5 height 5
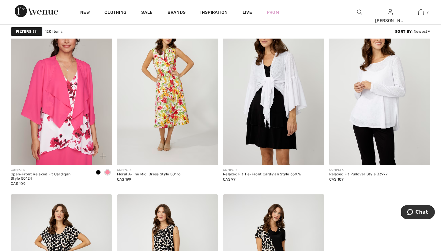
click at [58, 81] on img at bounding box center [61, 90] width 101 height 152
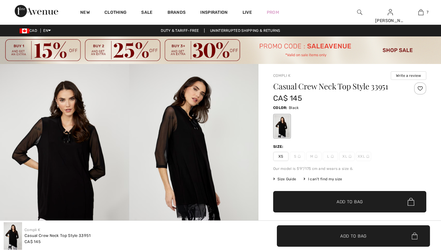
checkbox input "true"
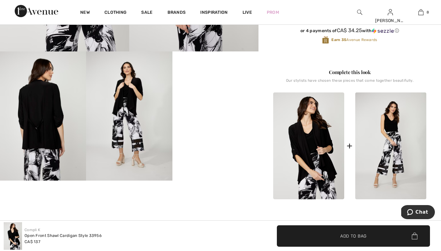
scroll to position [208, 0]
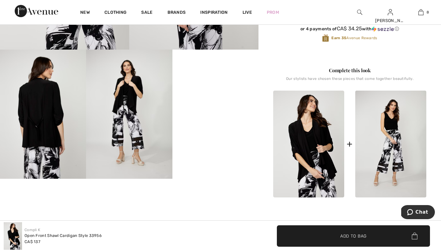
click at [223, 93] on video "Your browser does not support the video tag." at bounding box center [215, 71] width 86 height 43
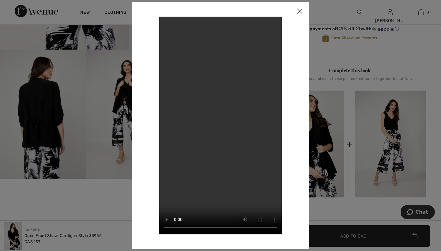
click at [300, 10] on img at bounding box center [299, 11] width 18 height 19
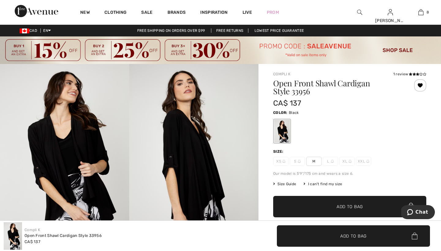
scroll to position [0, 0]
click at [313, 160] on span "M" at bounding box center [313, 161] width 15 height 9
click at [342, 206] on span "Add to Bag" at bounding box center [350, 207] width 26 height 6
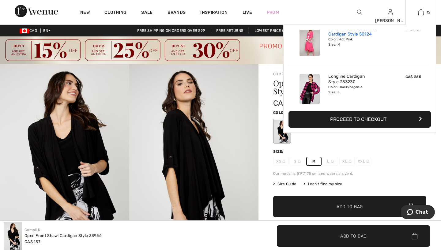
scroll to position [394, 0]
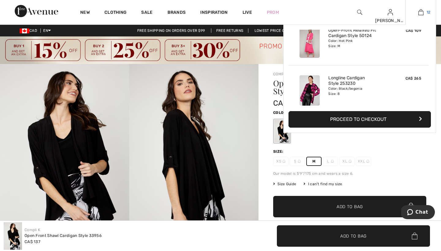
click at [420, 13] on img at bounding box center [420, 12] width 5 height 7
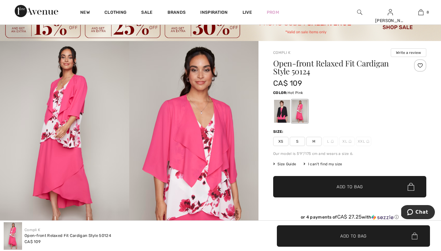
scroll to position [23, 0]
click at [314, 142] on span "M" at bounding box center [313, 141] width 15 height 9
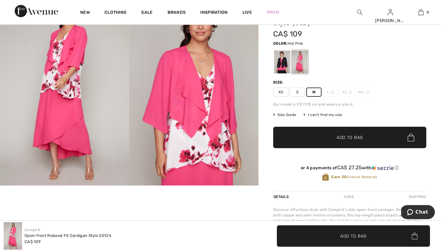
scroll to position [73, 0]
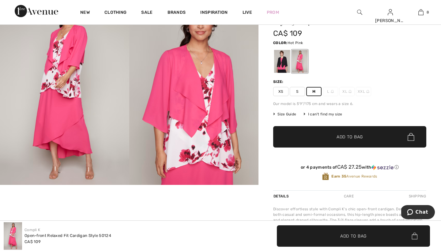
click at [342, 136] on span "Add to Bag" at bounding box center [350, 137] width 26 height 6
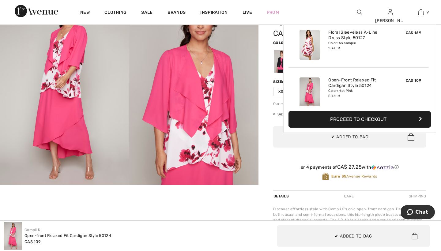
scroll to position [353, 0]
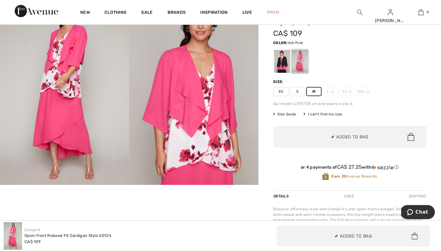
click at [263, 143] on div "Compli K Write a review Open-front Relaxed Fit Cardigan Style 50124 CA$ 109 Col…" at bounding box center [350, 170] width 183 height 358
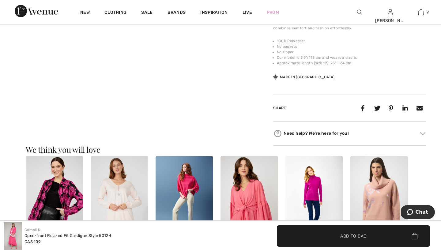
scroll to position [275, 0]
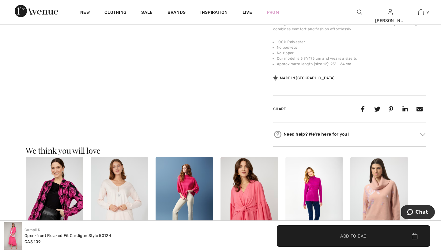
click at [63, 188] on img at bounding box center [55, 200] width 58 height 86
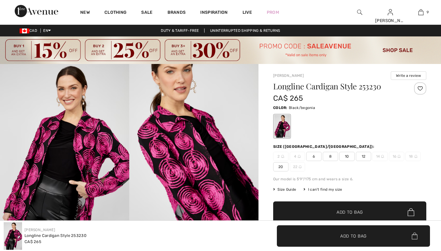
checkbox input "true"
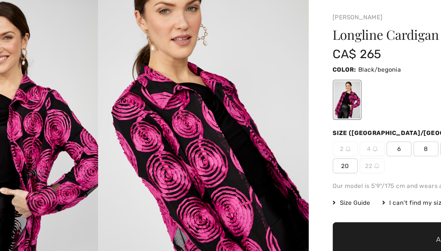
scroll to position [15, 0]
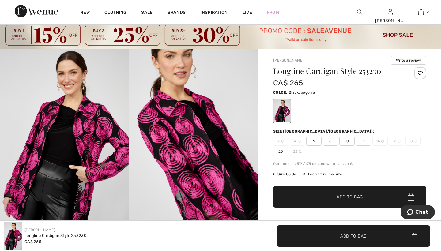
click at [331, 141] on span "8" at bounding box center [330, 141] width 15 height 9
click at [341, 196] on span "Add to Bag" at bounding box center [350, 197] width 26 height 6
click at [355, 108] on div at bounding box center [349, 110] width 153 height 25
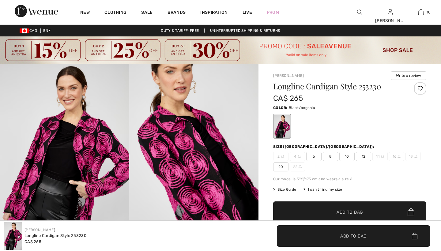
scroll to position [15, 0]
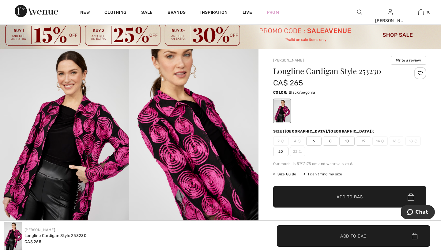
click at [330, 142] on span "8" at bounding box center [330, 141] width 15 height 9
click at [341, 195] on span "Add to Bag" at bounding box center [350, 197] width 26 height 6
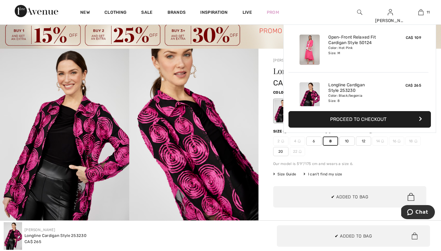
scroll to position [449, 0]
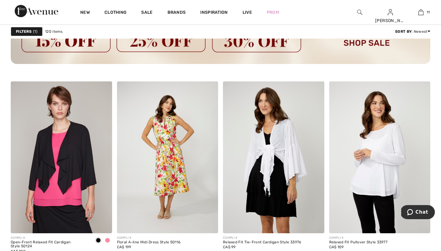
scroll to position [979, 0]
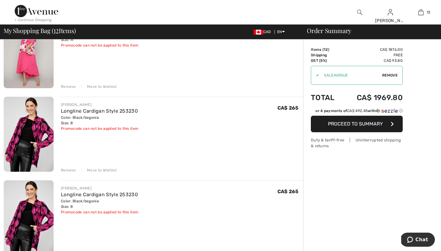
scroll to position [744, 0]
click at [69, 171] on div "Remove" at bounding box center [68, 170] width 15 height 6
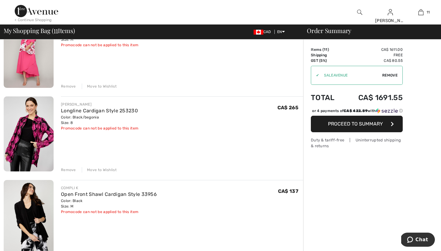
click at [70, 169] on div "Remove" at bounding box center [68, 170] width 15 height 6
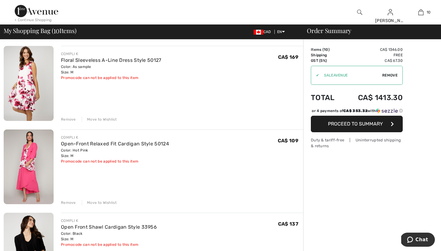
scroll to position [626, 0]
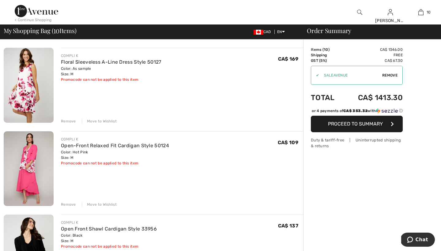
click at [70, 121] on div "Remove" at bounding box center [68, 122] width 15 height 6
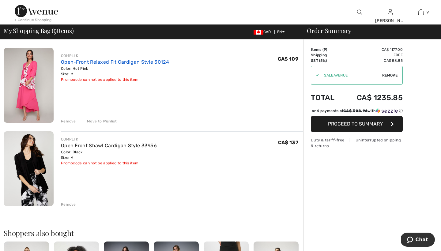
click at [101, 61] on link "Open-Front Relaxed Fit Cardigan Style 50124" at bounding box center [115, 62] width 108 height 6
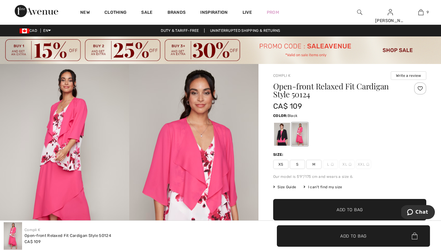
click at [286, 137] on div at bounding box center [282, 134] width 16 height 23
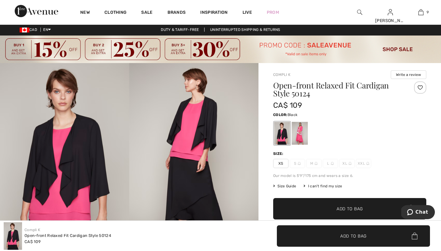
scroll to position [1, 0]
click at [300, 131] on div at bounding box center [300, 133] width 16 height 23
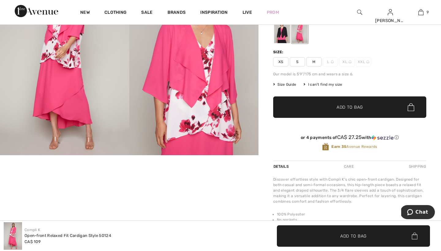
scroll to position [101, 0]
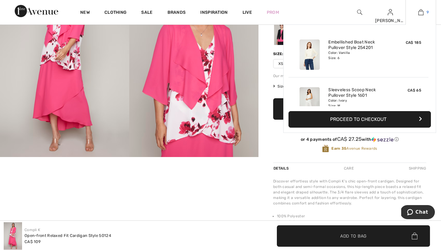
click at [421, 11] on img at bounding box center [420, 12] width 5 height 7
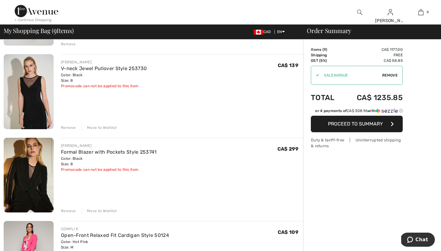
scroll to position [453, 0]
click at [107, 210] on div "Move to Wishlist" at bounding box center [99, 211] width 35 height 6
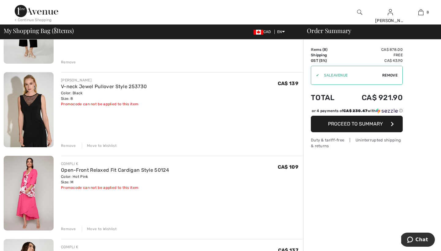
scroll to position [435, 0]
click at [95, 228] on div "Move to Wishlist" at bounding box center [99, 229] width 35 height 6
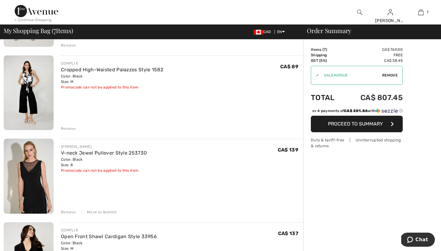
scroll to position [298, 0]
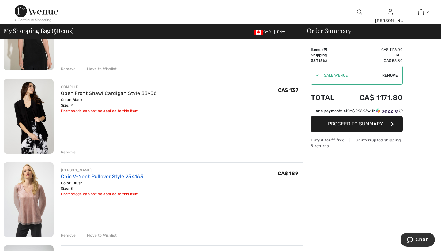
scroll to position [511, 0]
click at [108, 235] on div "Move to Wishlist" at bounding box center [99, 236] width 35 height 6
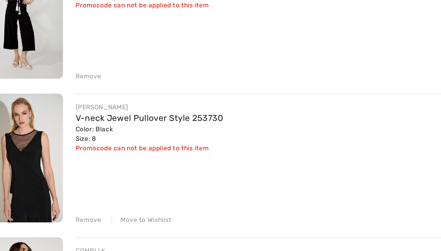
scroll to position [386, 0]
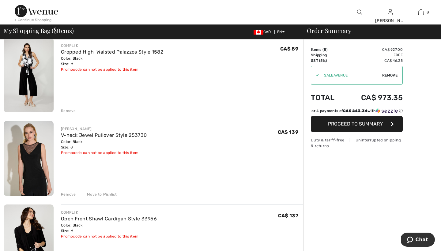
click at [100, 194] on div "Move to Wishlist" at bounding box center [99, 195] width 35 height 6
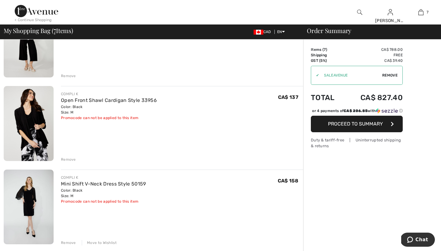
scroll to position [419, 0]
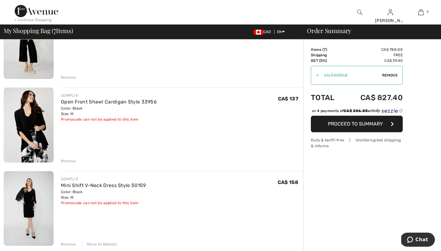
click at [67, 161] on div "Remove" at bounding box center [68, 161] width 15 height 6
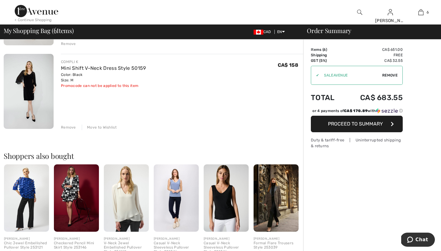
scroll to position [453, 0]
click at [107, 127] on div "Move to Wishlist" at bounding box center [99, 127] width 35 height 6
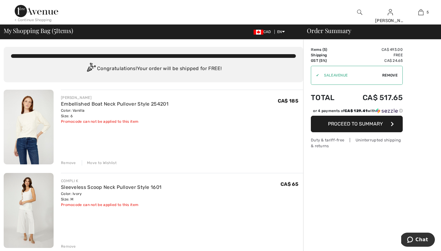
scroll to position [0, 0]
click at [113, 103] on link "Embellished Boat Neck Pullover Style 254201" at bounding box center [115, 104] width 108 height 6
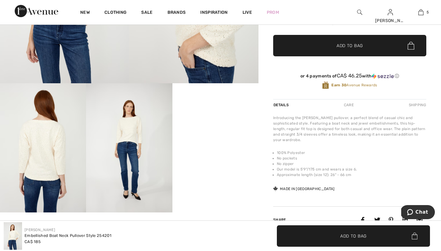
scroll to position [175, 0]
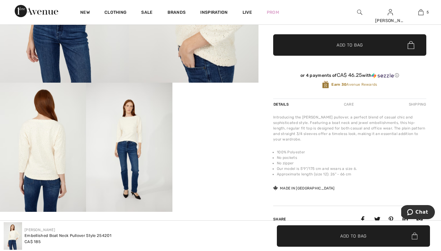
click at [43, 138] on img at bounding box center [43, 147] width 86 height 129
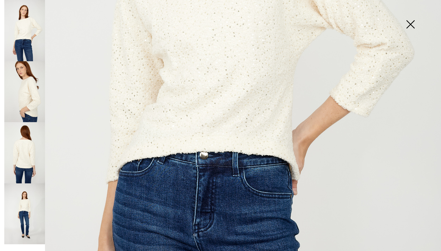
scroll to position [270, 0]
click at [24, 201] on img at bounding box center [24, 213] width 41 height 61
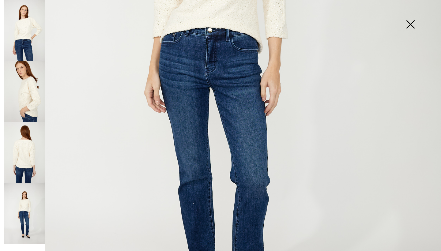
click at [410, 22] on img at bounding box center [410, 25] width 31 height 32
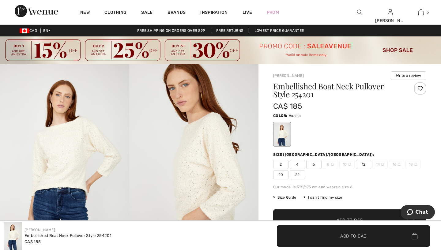
scroll to position [0, 0]
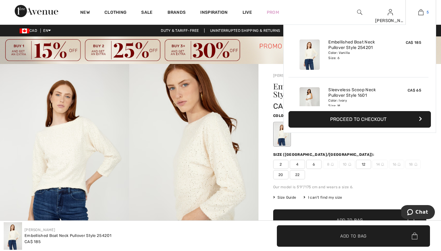
click at [421, 12] on img at bounding box center [420, 12] width 5 height 7
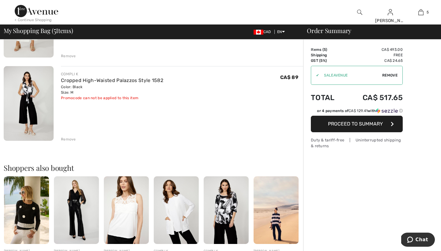
scroll to position [358, 0]
click at [360, 123] on span "Proceed to Summary" at bounding box center [355, 124] width 55 height 6
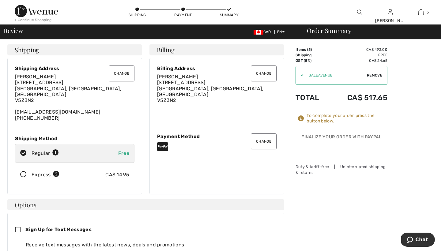
click at [24, 172] on icon at bounding box center [23, 175] width 16 height 6
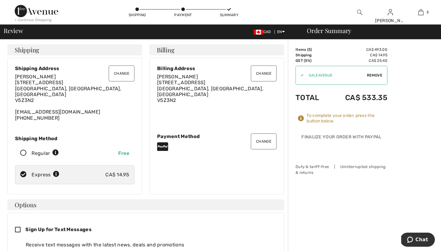
click at [23, 150] on icon at bounding box center [23, 153] width 16 height 6
radio input "true"
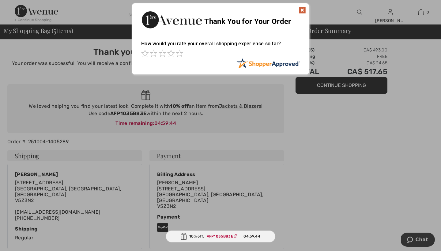
click at [84, 71] on div "Sorry! Something went wrong. Close Thank You for Your Order How would you rate …" at bounding box center [220, 39] width 441 height 78
